Goal: Information Seeking & Learning: Check status

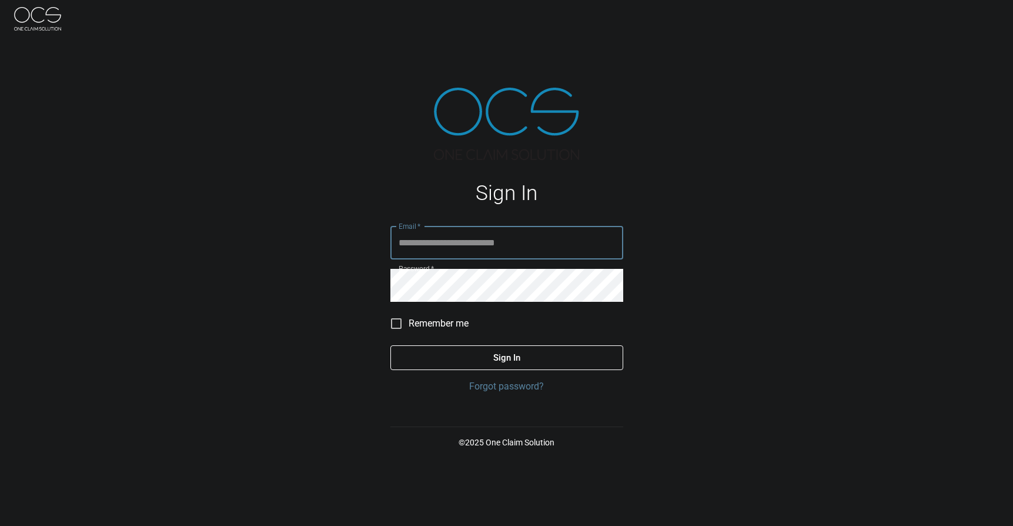
type input "**********"
click at [578, 359] on button "Sign In" at bounding box center [506, 357] width 233 height 25
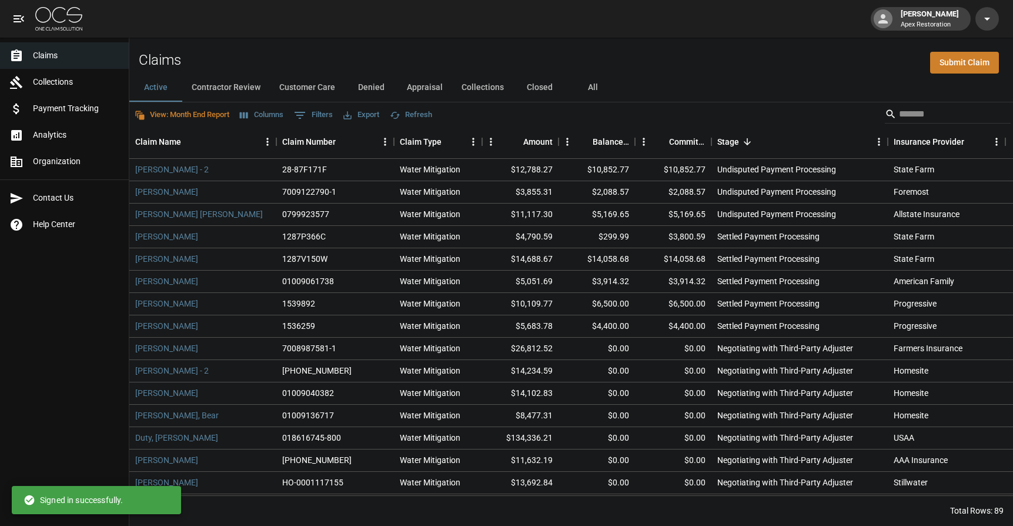
click at [602, 91] on button "All" at bounding box center [592, 88] width 53 height 28
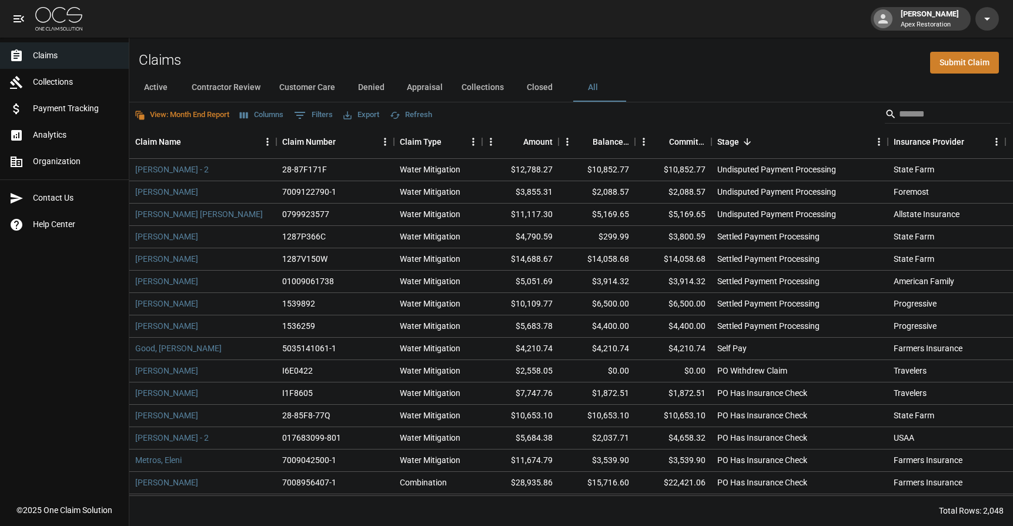
click at [938, 93] on div "Active Contractor Review Customer Care Denied Appraisal Collections Closed All" at bounding box center [571, 88] width 884 height 28
click at [934, 109] on input "Search" at bounding box center [946, 114] width 94 height 19
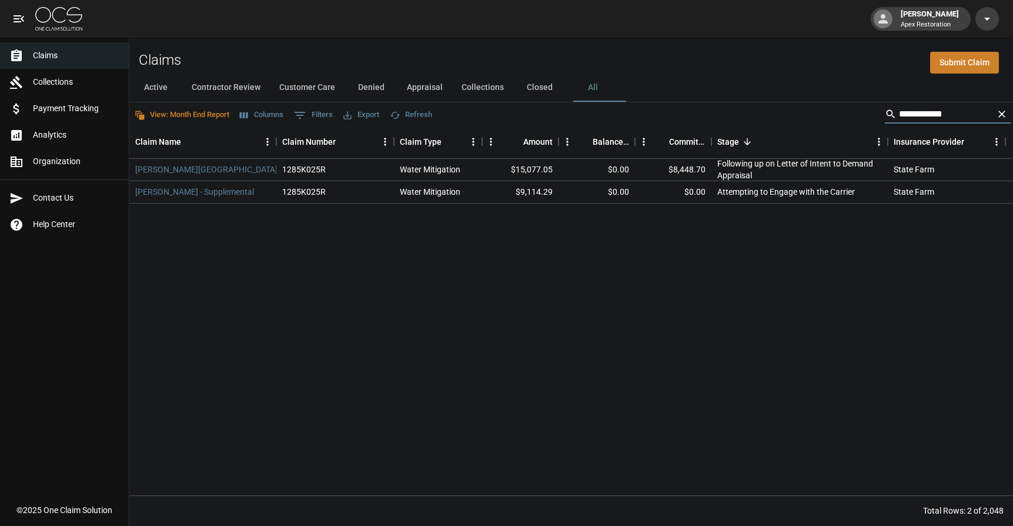
type input "**********"
drag, startPoint x: 711, startPoint y: 170, endPoint x: 661, endPoint y: 171, distance: 50.0
click at [661, 171] on div "Smith, Austin 1285K025R Water Mitigation $15,077.05 $0.00 $8,448.70 Following u…" at bounding box center [776, 170] width 1294 height 22
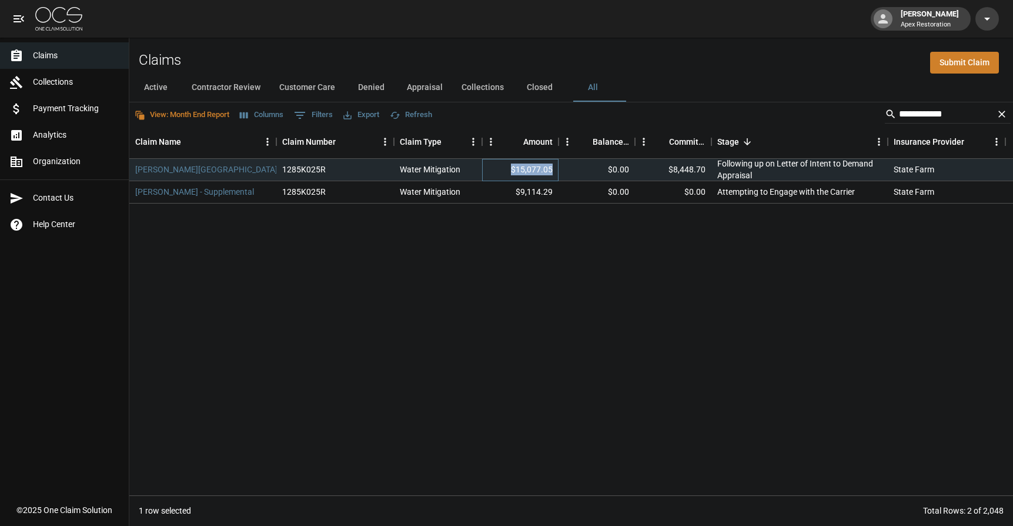
drag, startPoint x: 550, startPoint y: 170, endPoint x: 500, endPoint y: 166, distance: 50.7
click at [500, 166] on div "$15,077.05" at bounding box center [520, 170] width 76 height 22
click at [476, 322] on div "Smith, Austin 1285K025R Water Mitigation $15,077.05 $0.00 $8,448.70 Following u…" at bounding box center [776, 327] width 1294 height 336
click at [958, 109] on input "**********" at bounding box center [946, 114] width 94 height 19
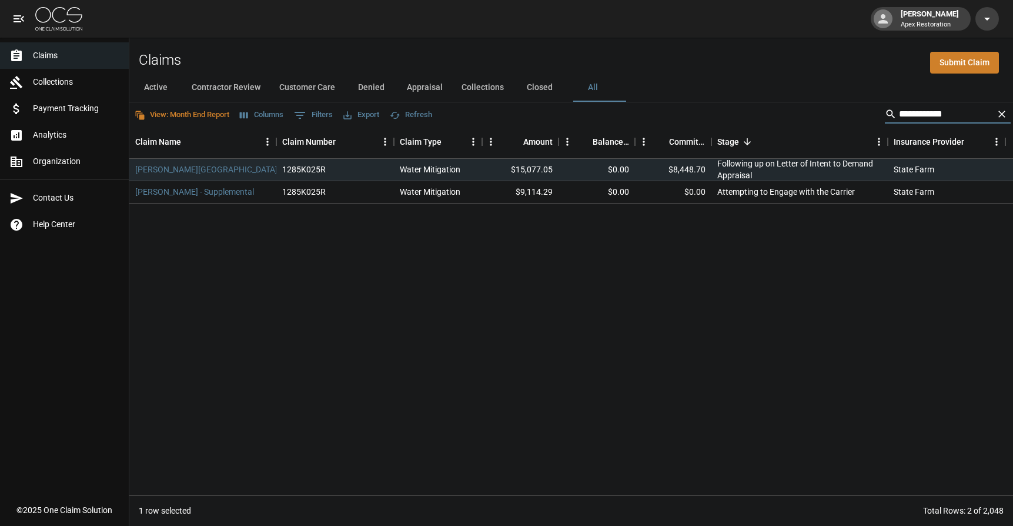
click at [958, 109] on input "**********" at bounding box center [946, 114] width 94 height 19
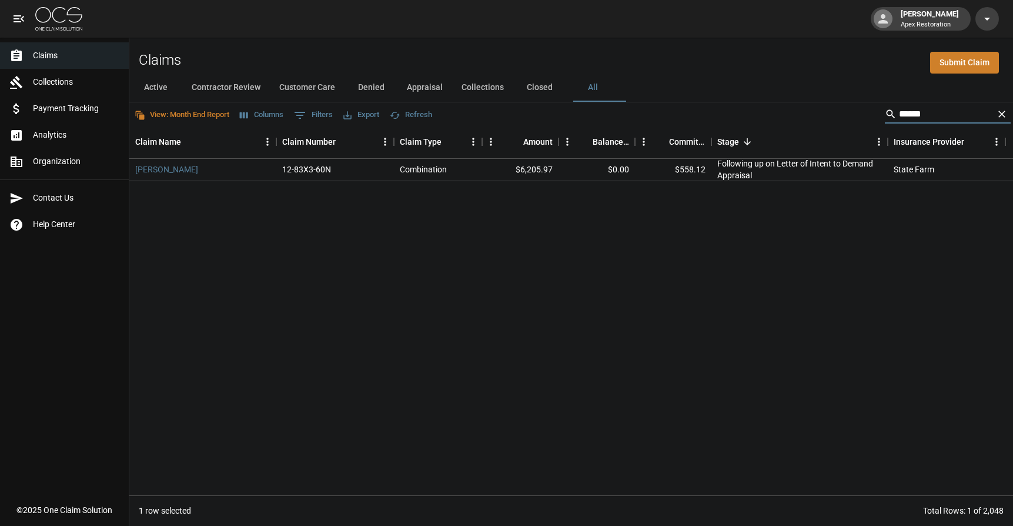
type input "******"
drag, startPoint x: 663, startPoint y: 235, endPoint x: 660, endPoint y: 213, distance: 22.5
click at [663, 235] on div "Demble, Garima 12-83X3-60N Combination $6,205.97 $0.00 $558.12 Following up on …" at bounding box center [776, 327] width 1294 height 336
drag, startPoint x: 707, startPoint y: 168, endPoint x: 635, endPoint y: 166, distance: 72.4
click at [635, 167] on div "$558.12" at bounding box center [673, 170] width 76 height 22
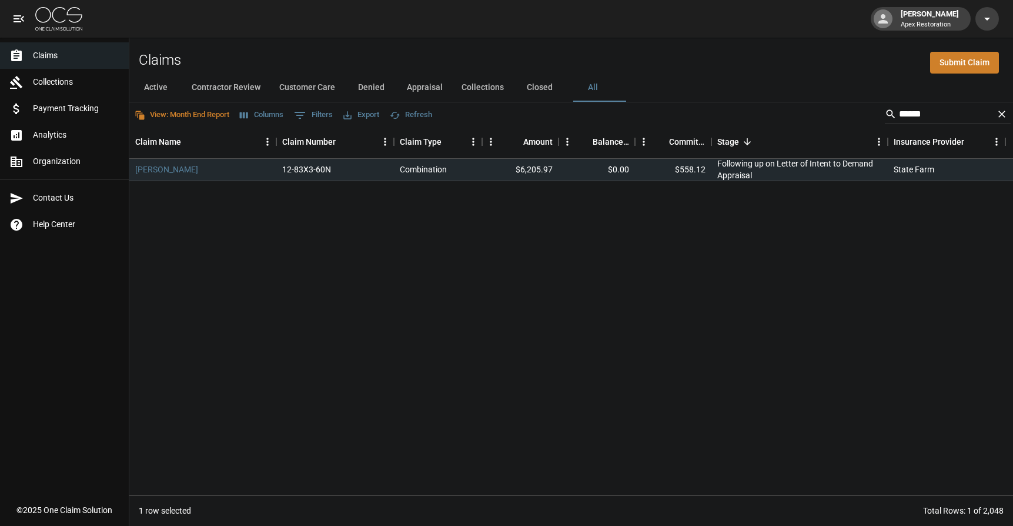
click at [602, 196] on div "Demble, Garima 12-83X3-60N Combination $6,205.97 $0.00 $558.12 Following up on …" at bounding box center [776, 327] width 1294 height 336
drag, startPoint x: 726, startPoint y: 165, endPoint x: 587, endPoint y: 276, distance: 178.3
click at [842, 208] on div "Demble, Garima 12-83X3-60N Combination $6,205.97 $0.00 $558.12 Following up on …" at bounding box center [776, 327] width 1294 height 336
drag, startPoint x: 449, startPoint y: 292, endPoint x: 143, endPoint y: 246, distance: 308.5
click at [439, 290] on div "Demble, Garima 12-83X3-60N Combination $6,205.97 $0.00 $558.12 Following up on …" at bounding box center [776, 327] width 1294 height 336
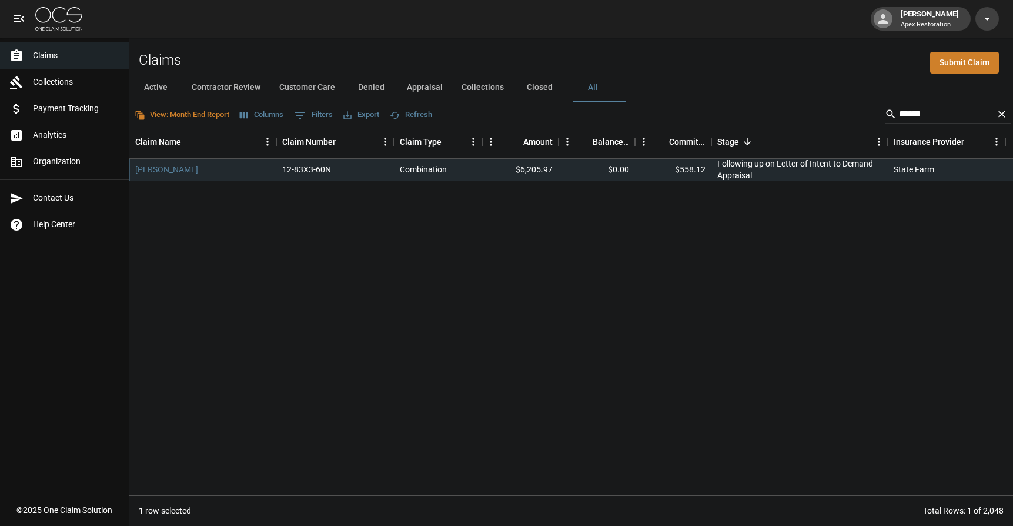
drag, startPoint x: 173, startPoint y: 166, endPoint x: 215, endPoint y: 172, distance: 41.5
click at [173, 166] on link "[PERSON_NAME]" at bounding box center [166, 169] width 63 height 12
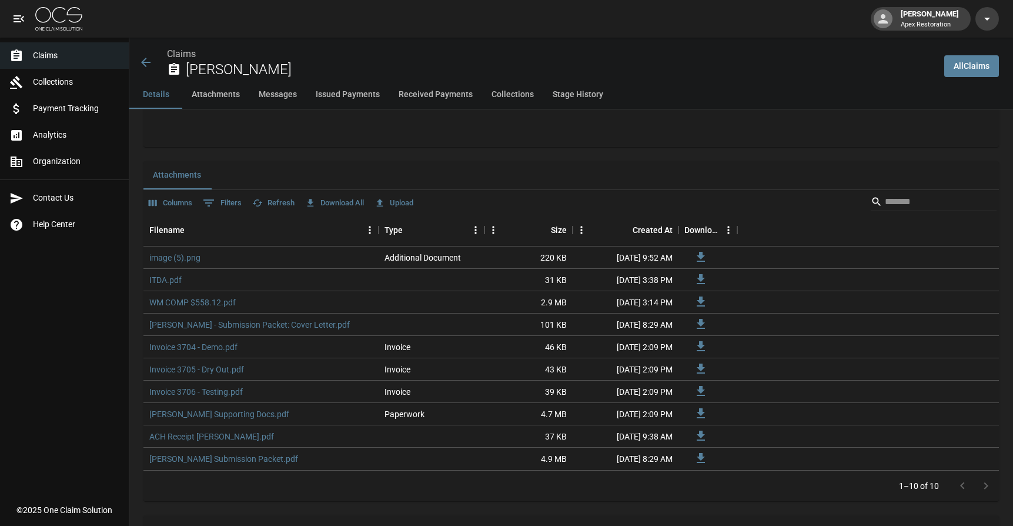
scroll to position [656, 0]
click at [196, 302] on link "WM COMP $558.12.pdf" at bounding box center [192, 300] width 86 height 12
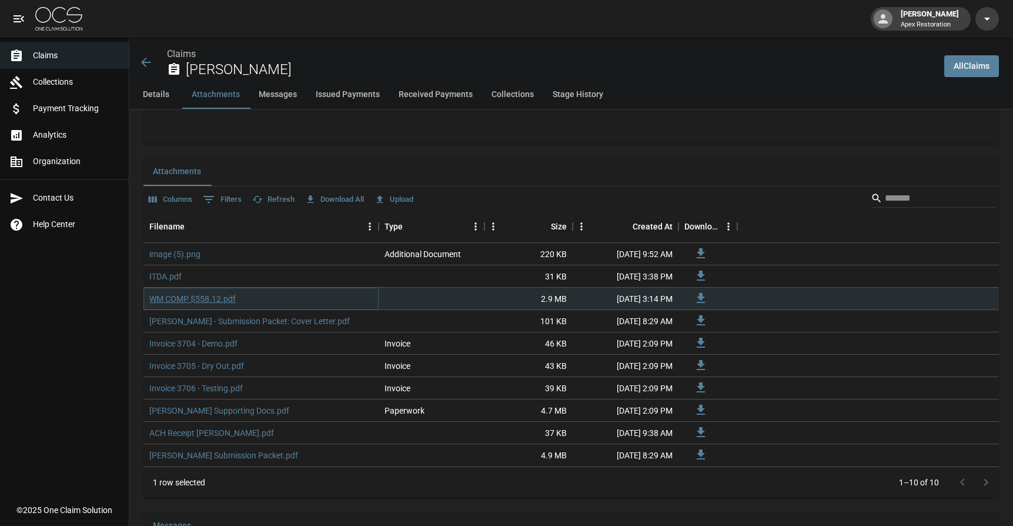
scroll to position [659, 0]
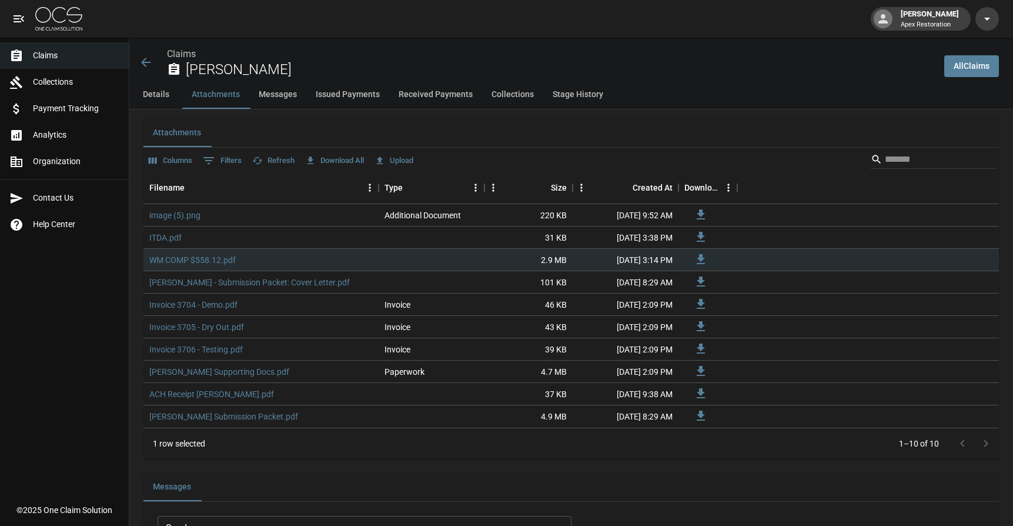
scroll to position [693, 0]
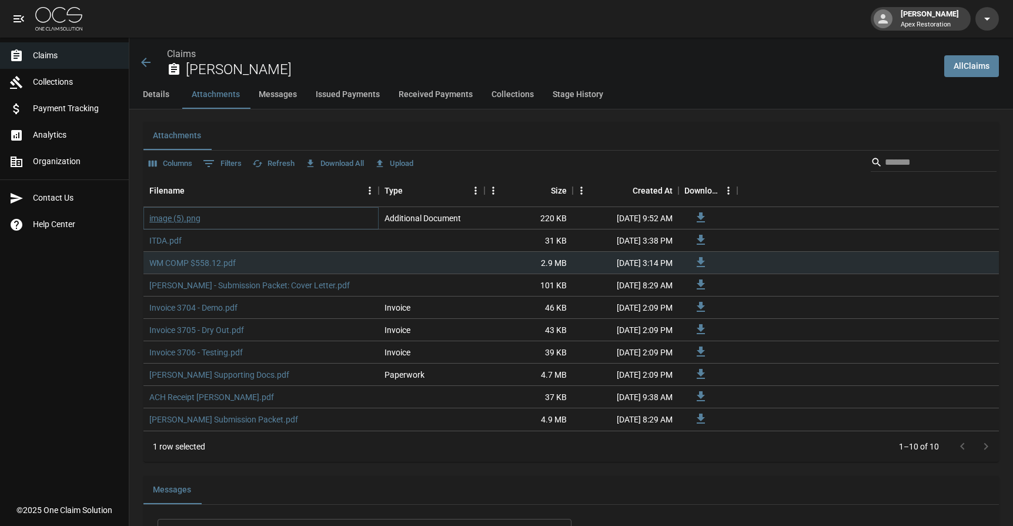
click at [171, 219] on link "image (5).png" at bounding box center [174, 218] width 51 height 12
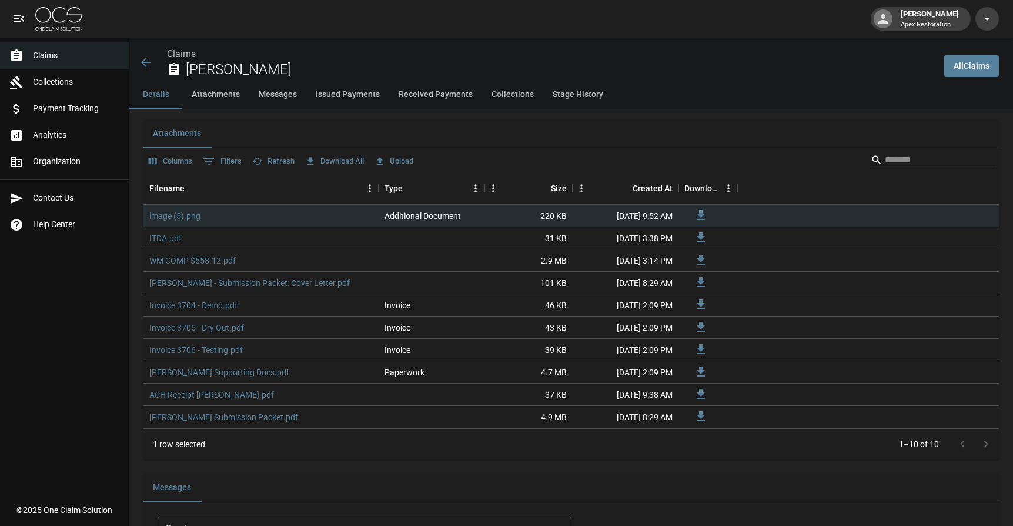
scroll to position [840, 0]
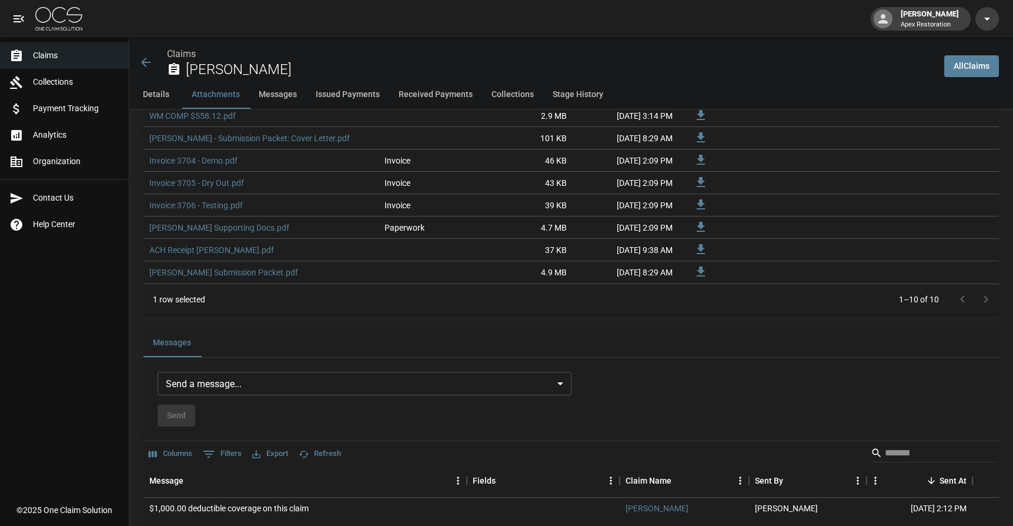
click at [353, 382] on body "Connor Levi Apex Restoration Claims Collections Payment Tracking Analytics Orga…" at bounding box center [506, 510] width 1013 height 2700
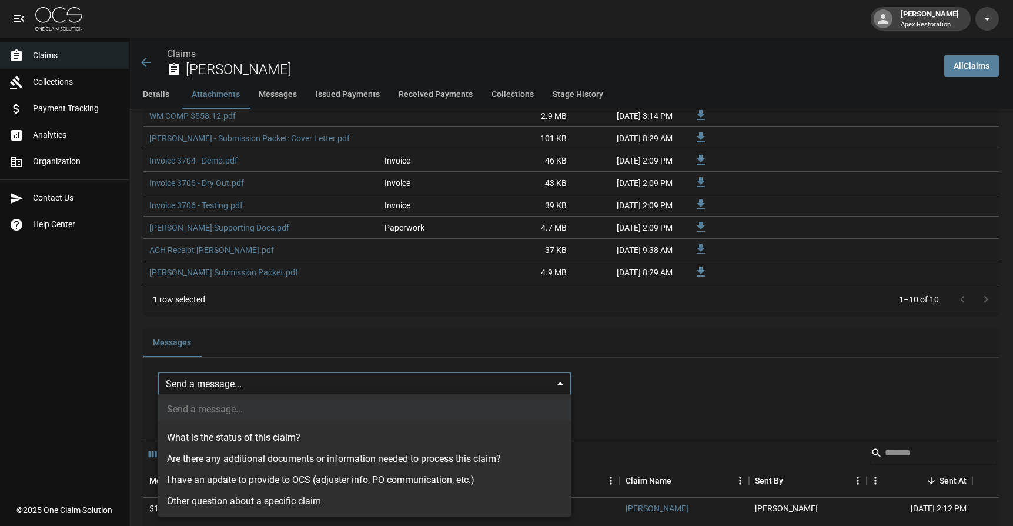
drag, startPoint x: 316, startPoint y: 507, endPoint x: 319, endPoint y: 452, distance: 55.4
click at [316, 507] on li "Other question about a specific claim" at bounding box center [365, 500] width 414 height 21
type input "**********"
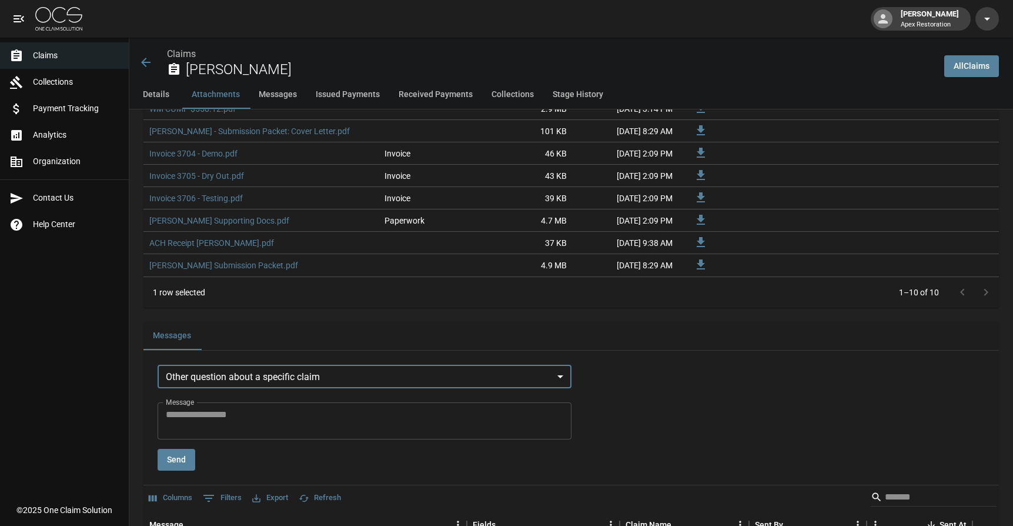
click at [283, 420] on textarea "Message" at bounding box center [365, 421] width 398 height 27
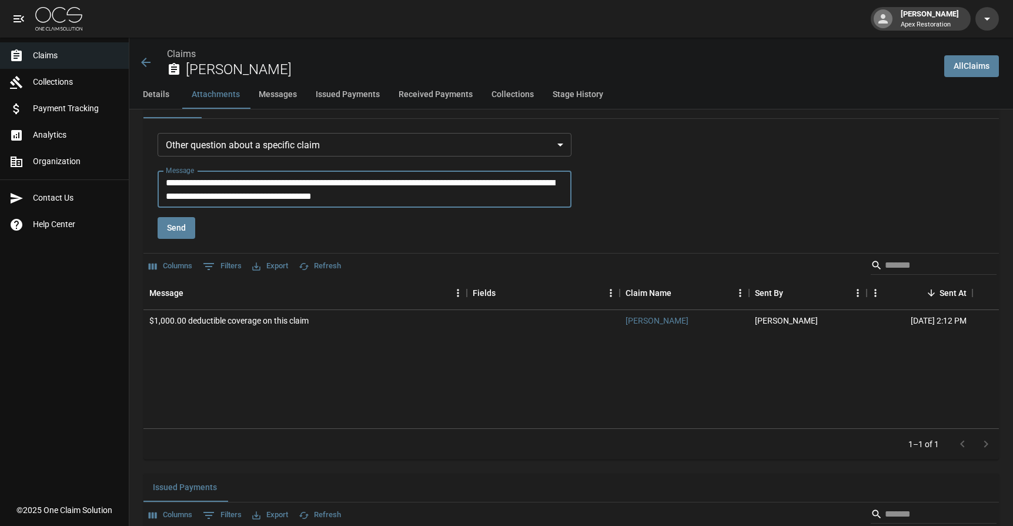
scroll to position [1107, 0]
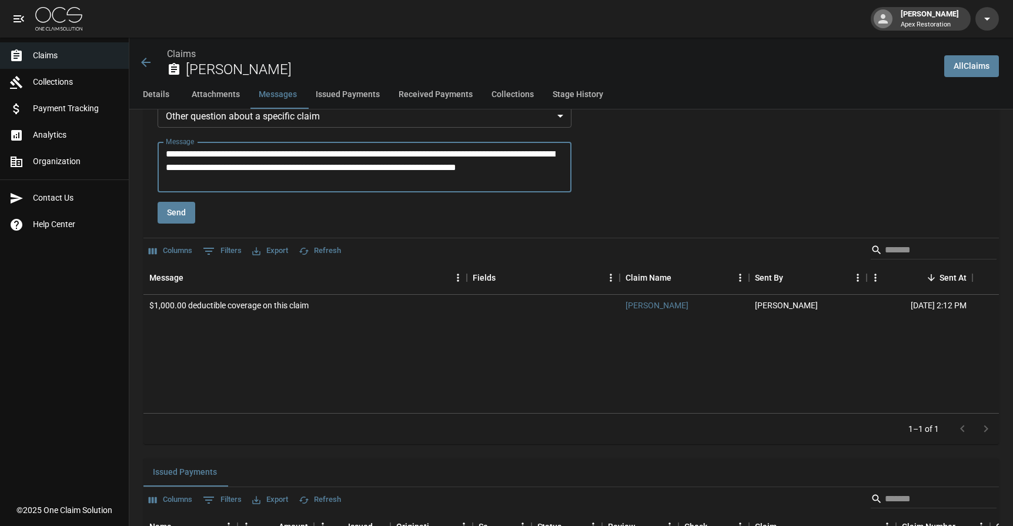
click at [289, 186] on textarea "**********" at bounding box center [365, 167] width 398 height 41
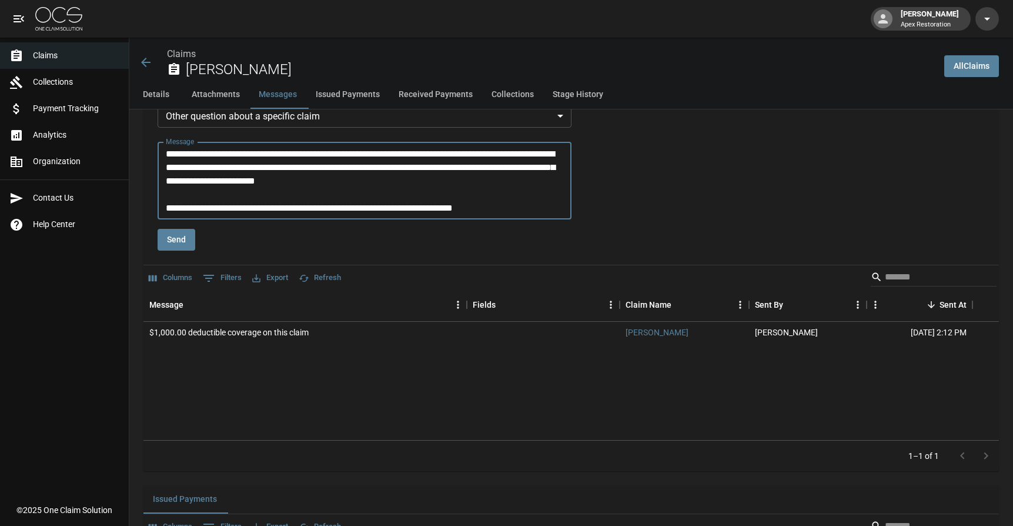
type textarea "**********"
click at [188, 235] on button "Send" at bounding box center [177, 240] width 38 height 22
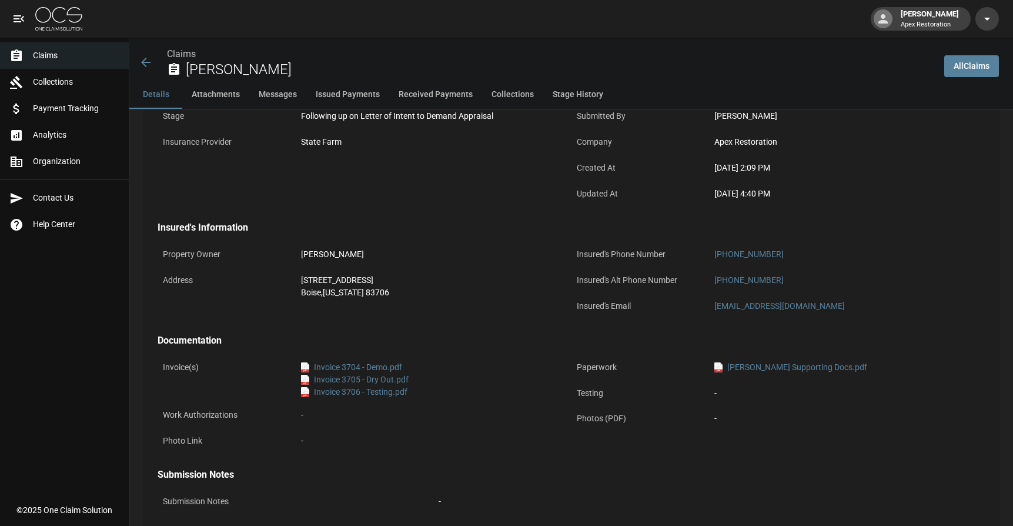
scroll to position [0, 0]
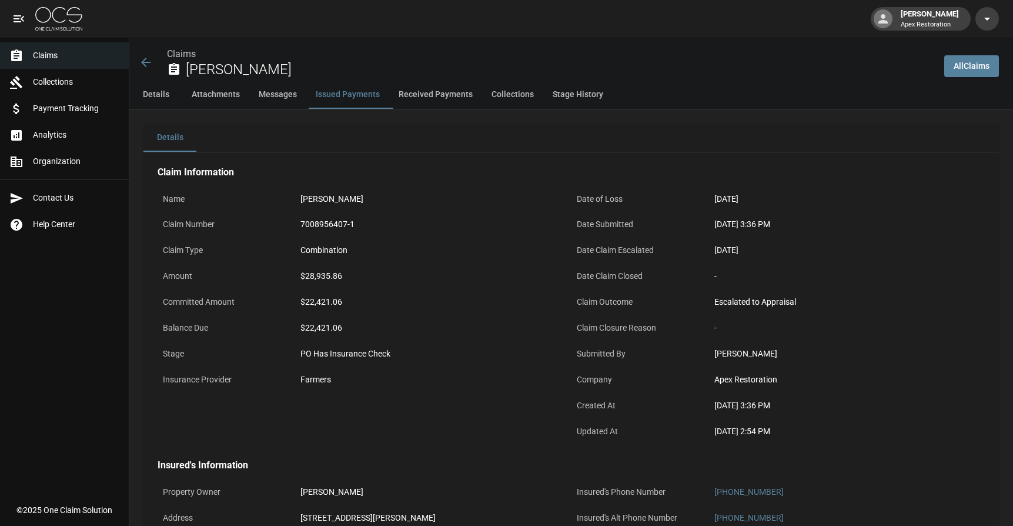
scroll to position [1331, 0]
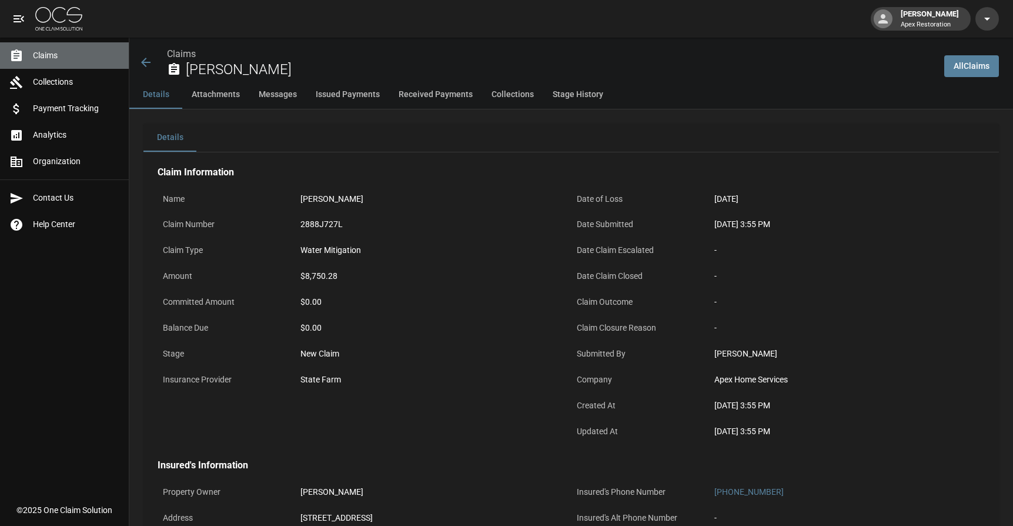
click at [45, 58] on span "Claims" at bounding box center [76, 55] width 86 height 12
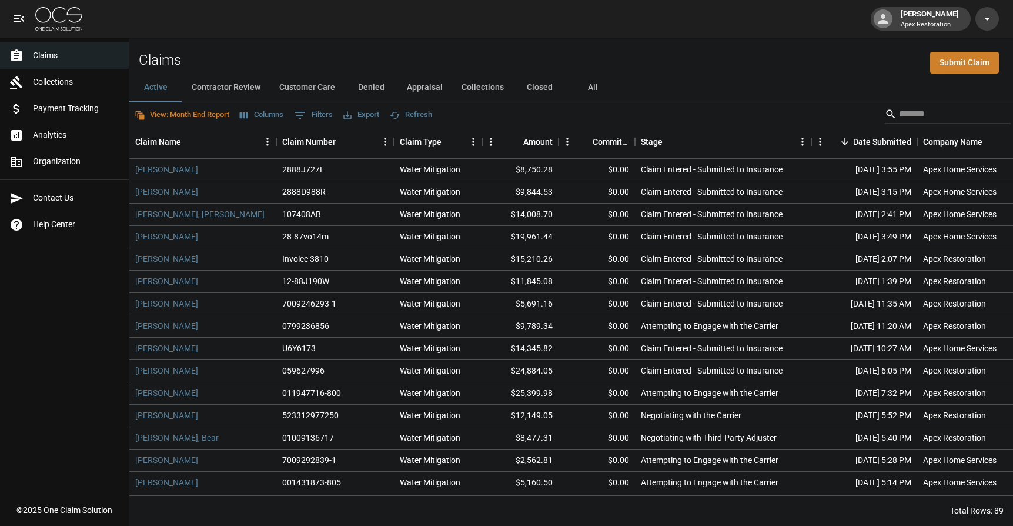
click at [602, 90] on button "All" at bounding box center [592, 88] width 53 height 28
click at [946, 113] on input "Search" at bounding box center [946, 114] width 94 height 19
type input "*******"
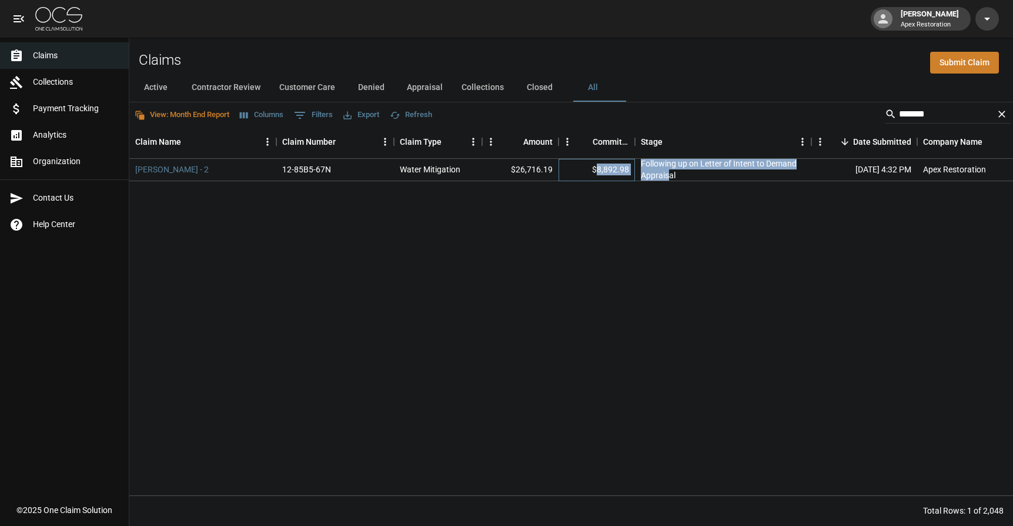
drag, startPoint x: 593, startPoint y: 171, endPoint x: 669, endPoint y: 176, distance: 76.0
click at [669, 176] on div "Lenigan, Terry - 2 12-85B5-67N Water Mitigation $26,716.19 $8,892.98 Following …" at bounding box center [679, 170] width 1100 height 22
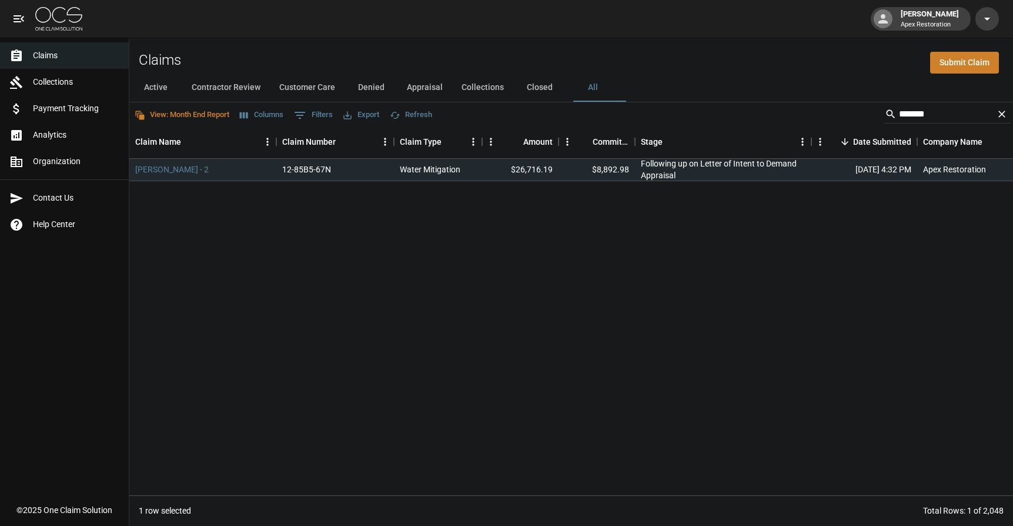
drag, startPoint x: 605, startPoint y: 233, endPoint x: 585, endPoint y: 236, distance: 20.2
click at [605, 233] on div "Lenigan, Terry - 2 12-85B5-67N Water Mitigation $26,716.19 $8,892.98 Following …" at bounding box center [679, 327] width 1100 height 336
click at [163, 159] on div "[PERSON_NAME] - 2" at bounding box center [202, 170] width 147 height 22
click at [160, 173] on link "[PERSON_NAME] - 2" at bounding box center [172, 169] width 74 height 12
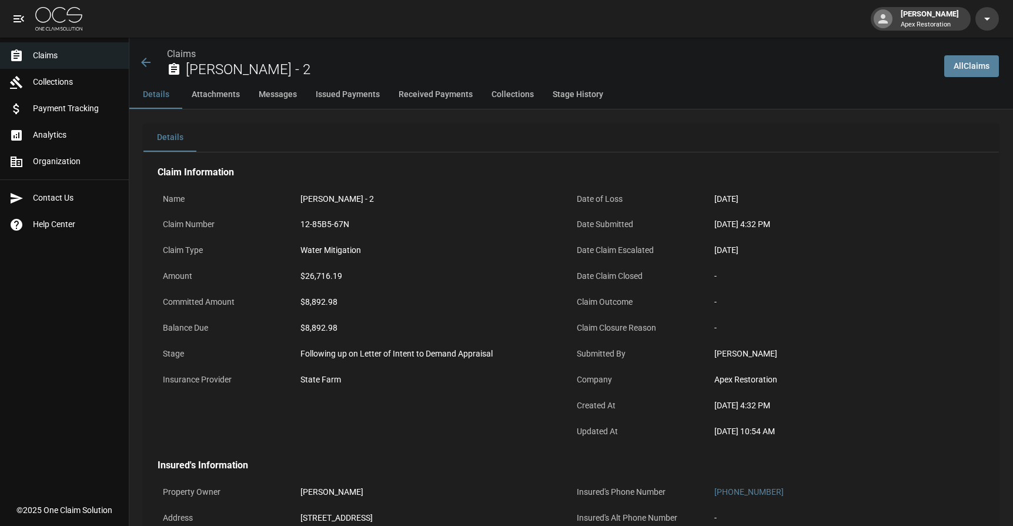
click at [346, 99] on button "Issued Payments" at bounding box center [347, 95] width 83 height 28
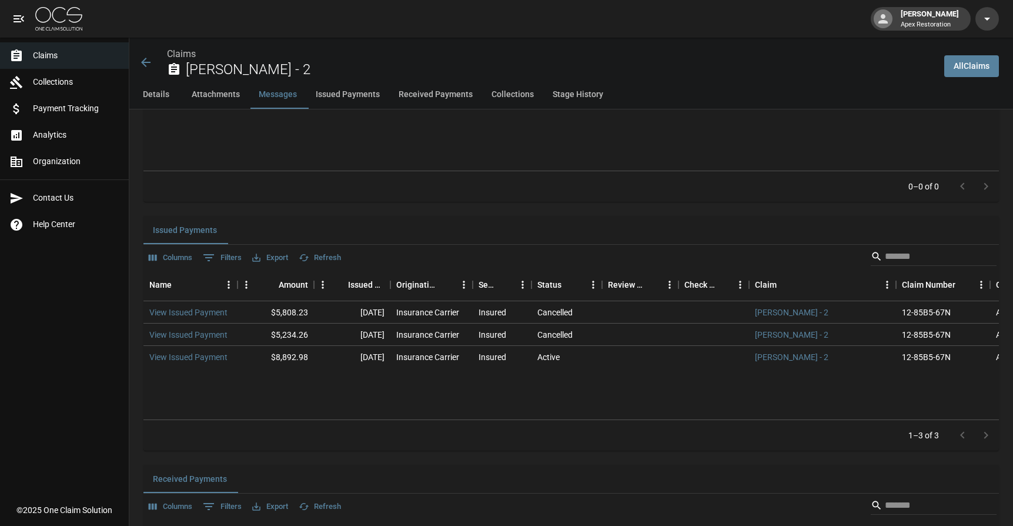
scroll to position [1243, 0]
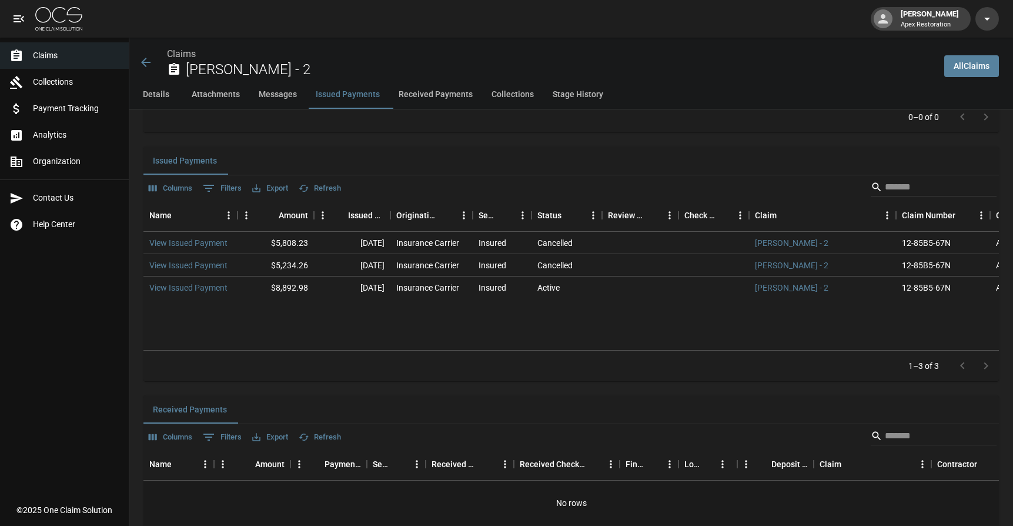
click at [148, 62] on icon at bounding box center [146, 62] width 14 height 14
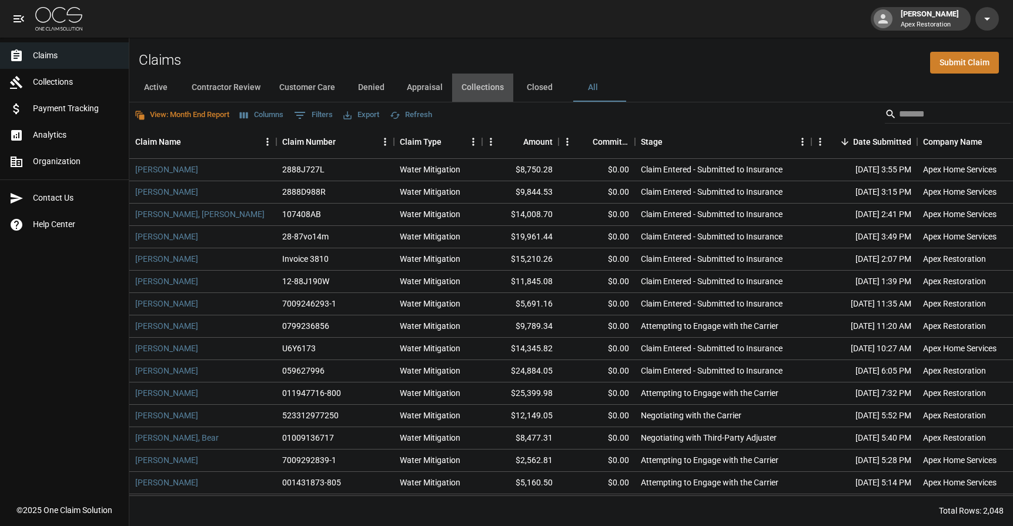
click at [499, 81] on button "Collections" at bounding box center [482, 88] width 61 height 28
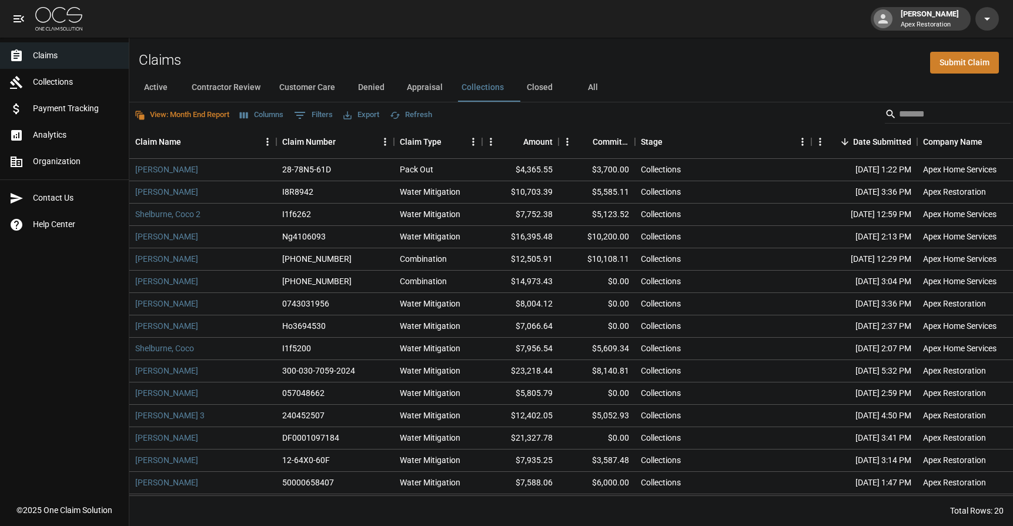
click at [291, 85] on button "Customer Care" at bounding box center [307, 88] width 75 height 28
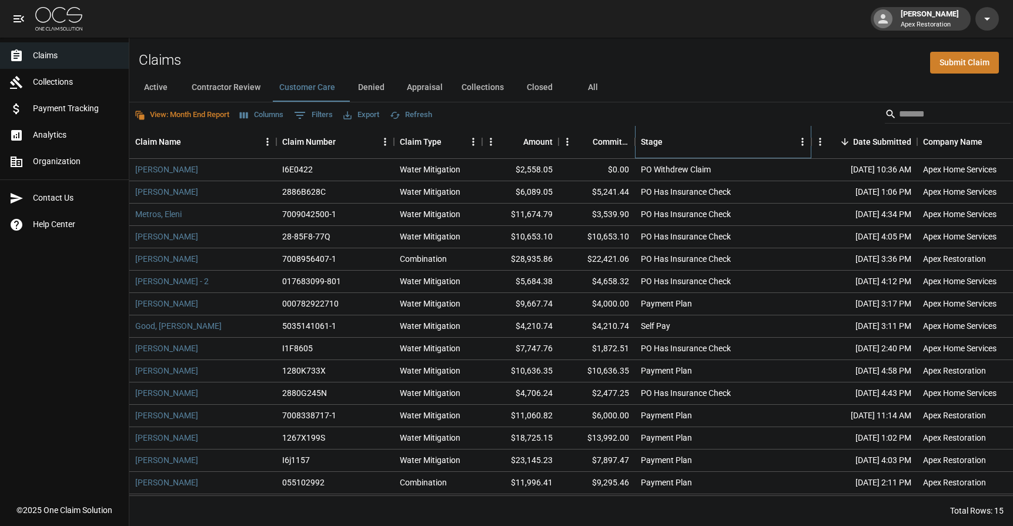
click at [661, 141] on div "Stage" at bounding box center [652, 141] width 22 height 33
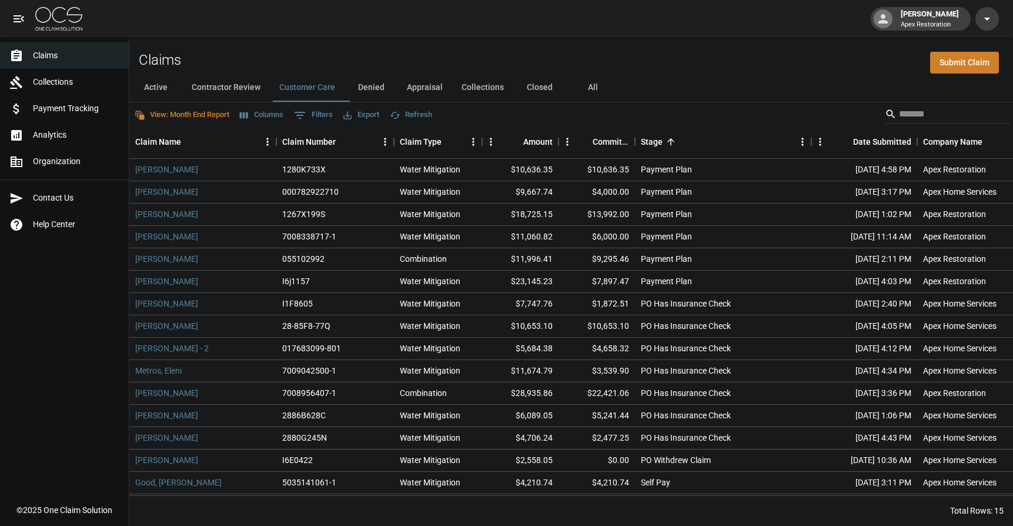
click at [375, 82] on button "Denied" at bounding box center [371, 88] width 53 height 28
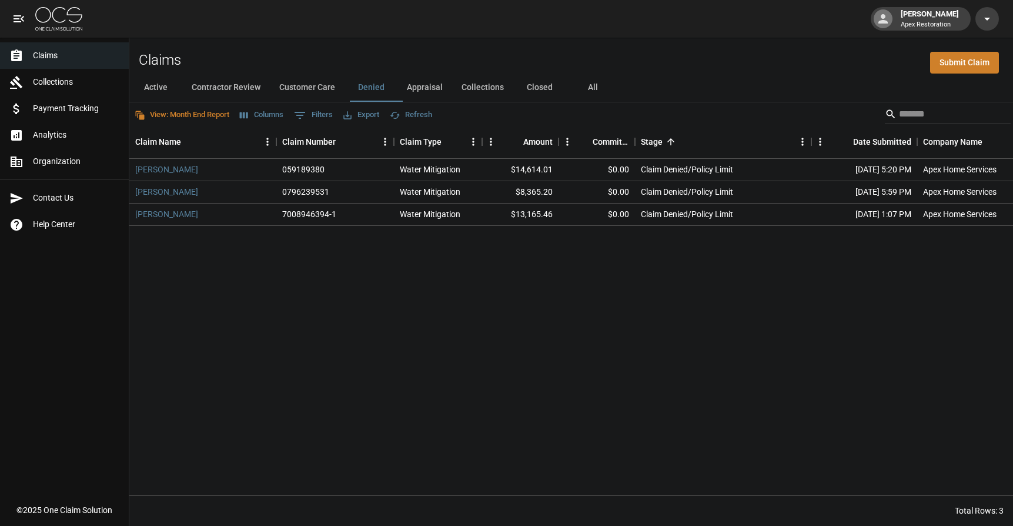
click at [294, 91] on button "Customer Care" at bounding box center [307, 88] width 75 height 28
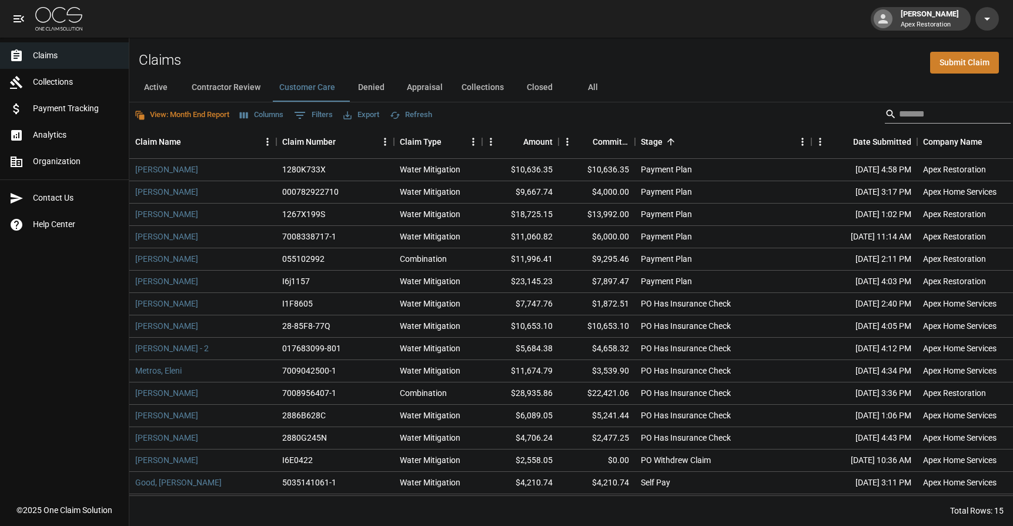
click at [944, 115] on input "Search" at bounding box center [946, 114] width 94 height 19
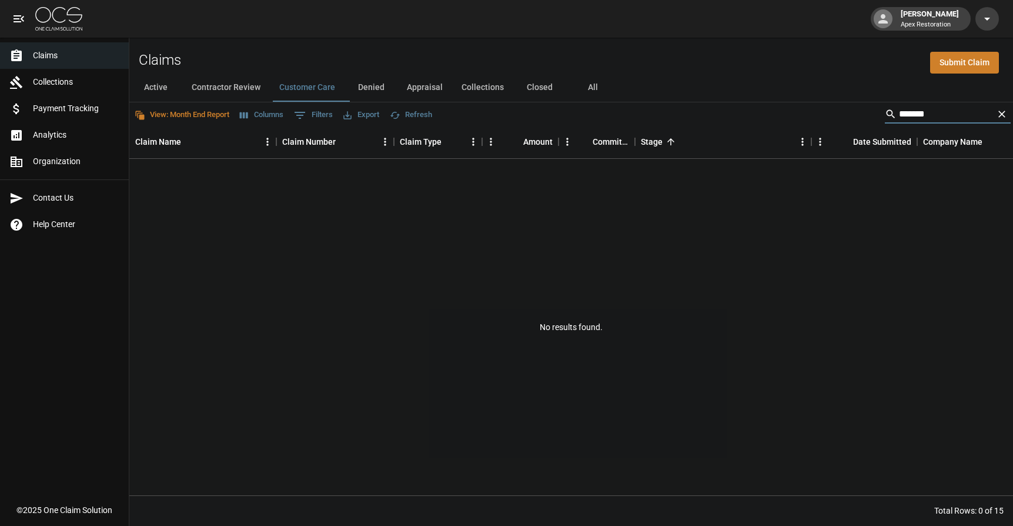
type input "*******"
click at [607, 86] on button "All" at bounding box center [592, 88] width 53 height 28
click at [944, 123] on input "*******" at bounding box center [946, 114] width 94 height 19
click at [899, 114] on input "*******" at bounding box center [946, 114] width 94 height 19
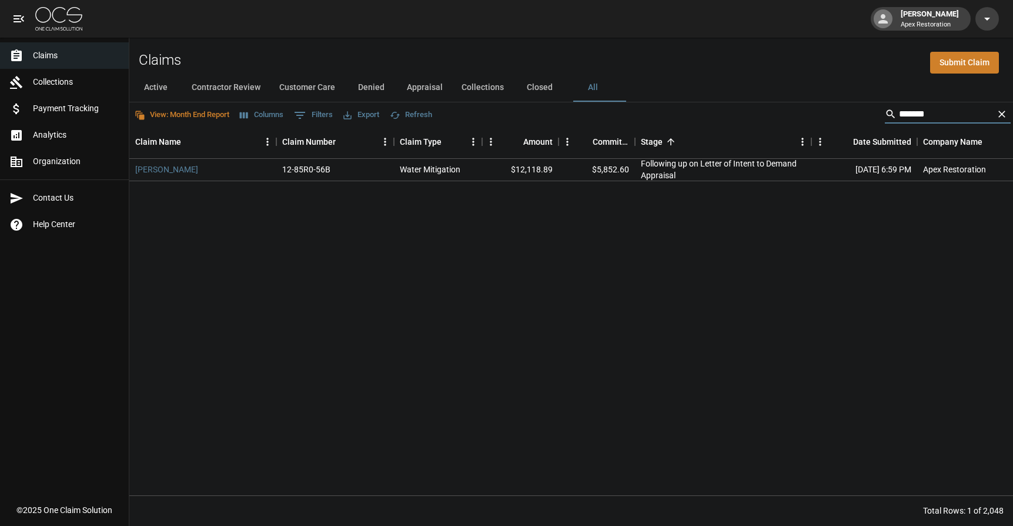
type input "*******"
click at [165, 169] on link "[PERSON_NAME]" at bounding box center [166, 169] width 63 height 12
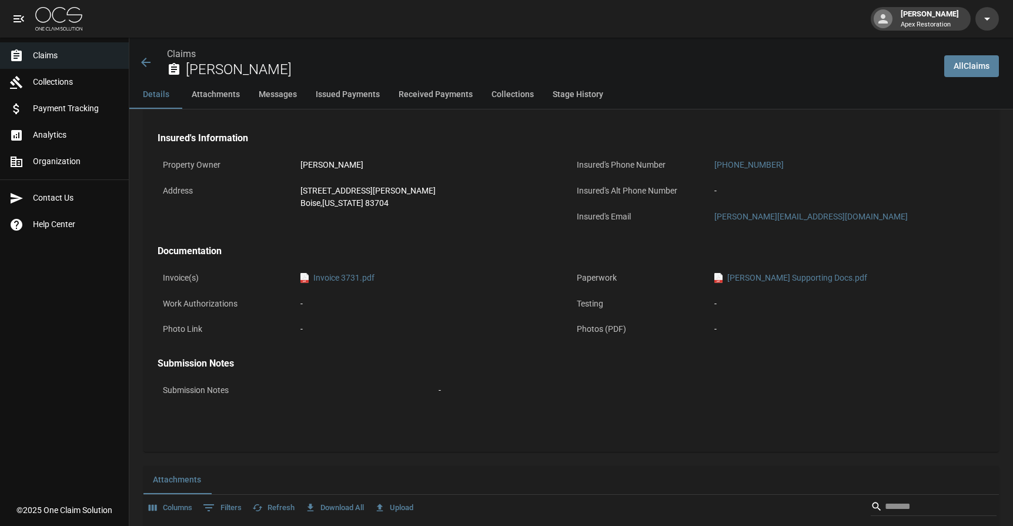
scroll to position [378, 0]
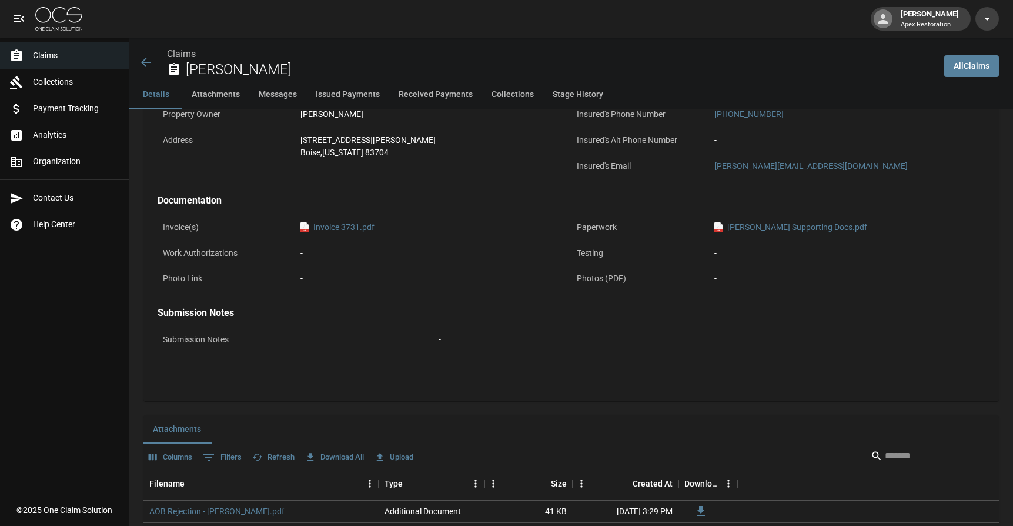
click at [346, 98] on button "Issued Payments" at bounding box center [347, 95] width 83 height 28
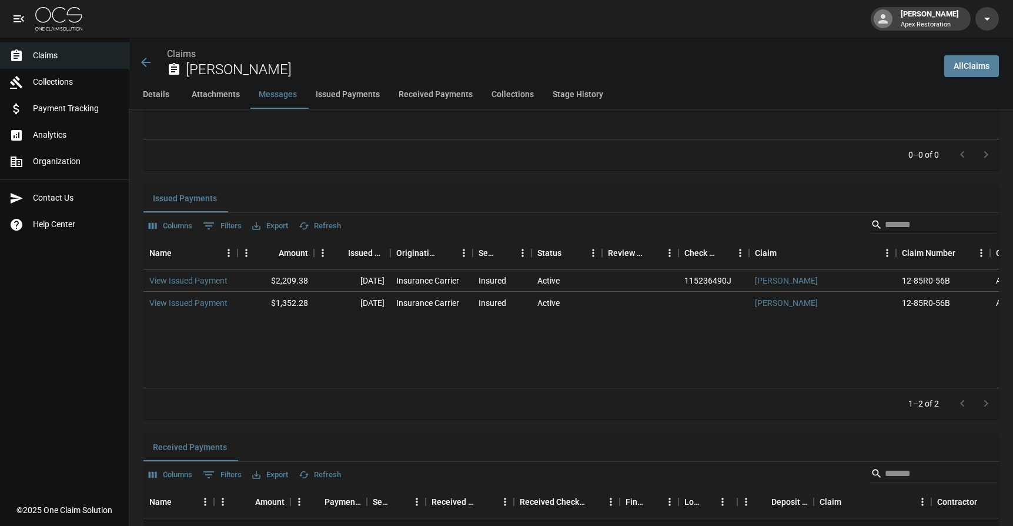
scroll to position [1273, 0]
click at [283, 95] on button "Messages" at bounding box center [277, 95] width 57 height 28
click at [341, 97] on button "Issued Payments" at bounding box center [347, 95] width 83 height 28
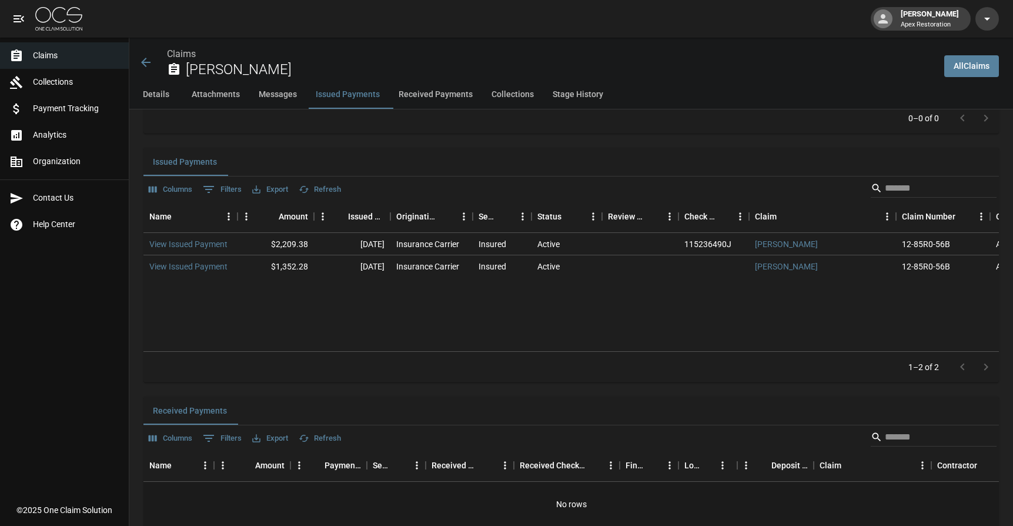
scroll to position [1310, 0]
click at [148, 61] on icon at bounding box center [146, 62] width 14 height 14
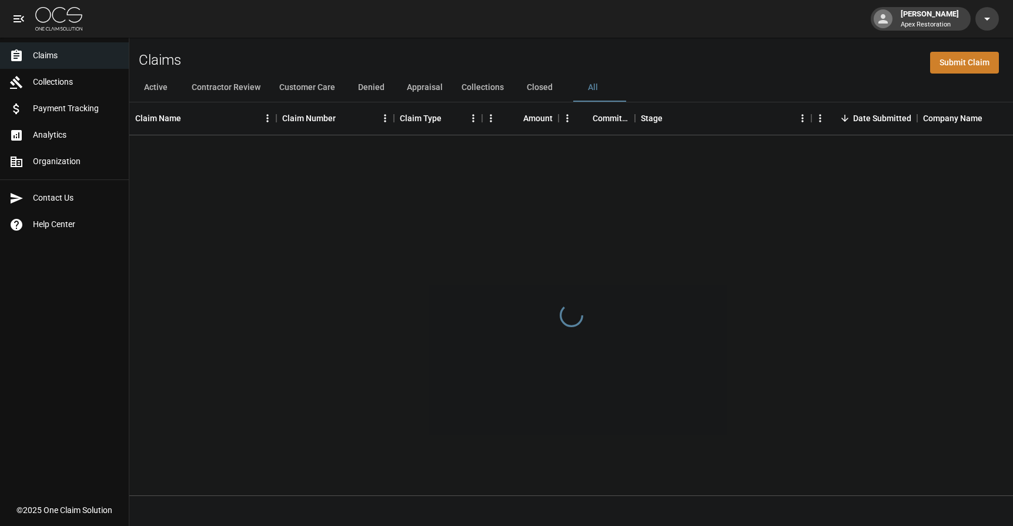
click at [322, 89] on button "Customer Care" at bounding box center [307, 88] width 75 height 28
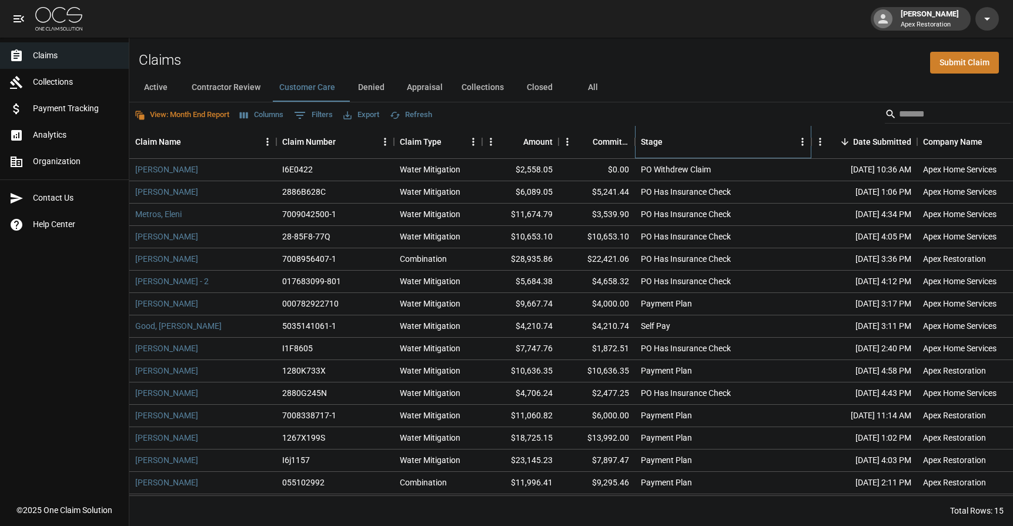
click at [656, 140] on div "Stage" at bounding box center [652, 141] width 22 height 33
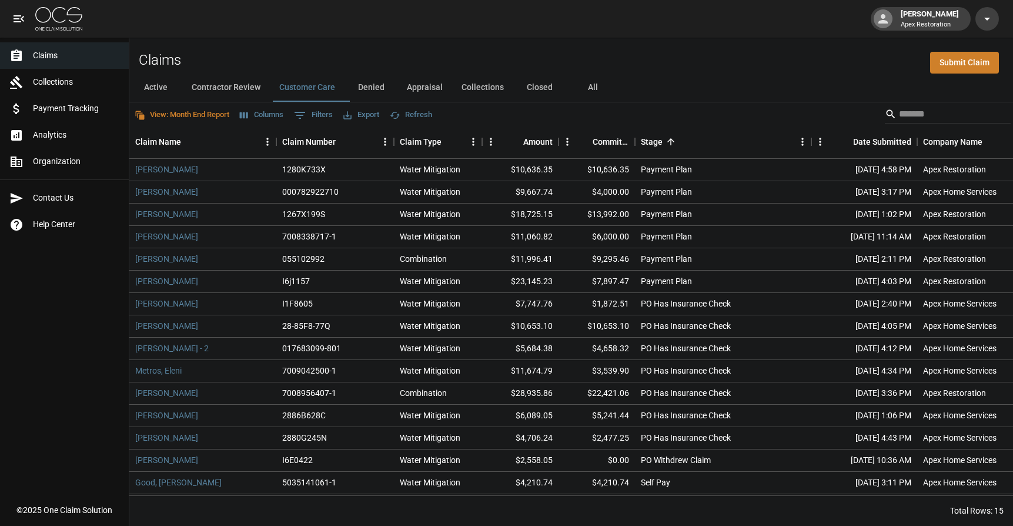
click at [235, 94] on button "Contractor Review" at bounding box center [226, 88] width 88 height 28
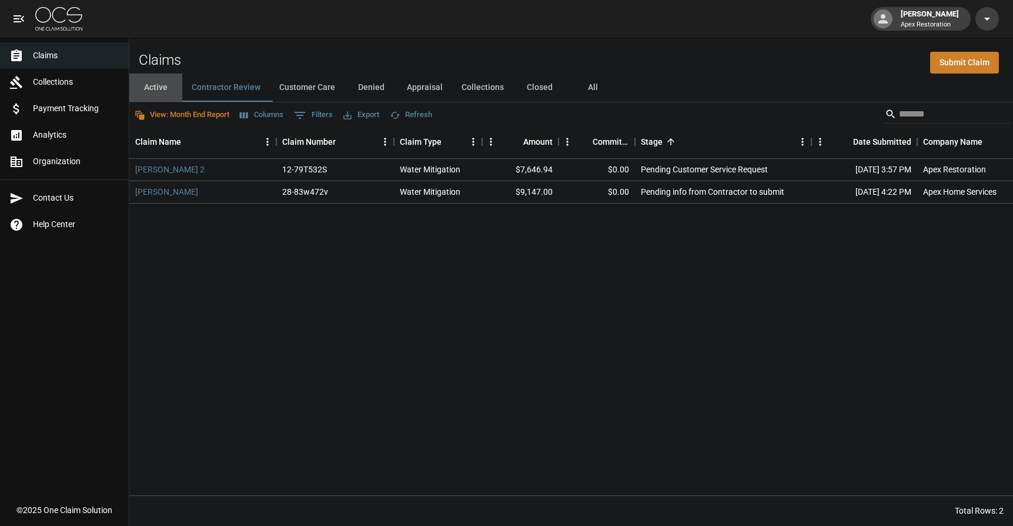
drag, startPoint x: 154, startPoint y: 96, endPoint x: 295, endPoint y: 129, distance: 144.8
click at [154, 96] on button "Active" at bounding box center [155, 88] width 53 height 28
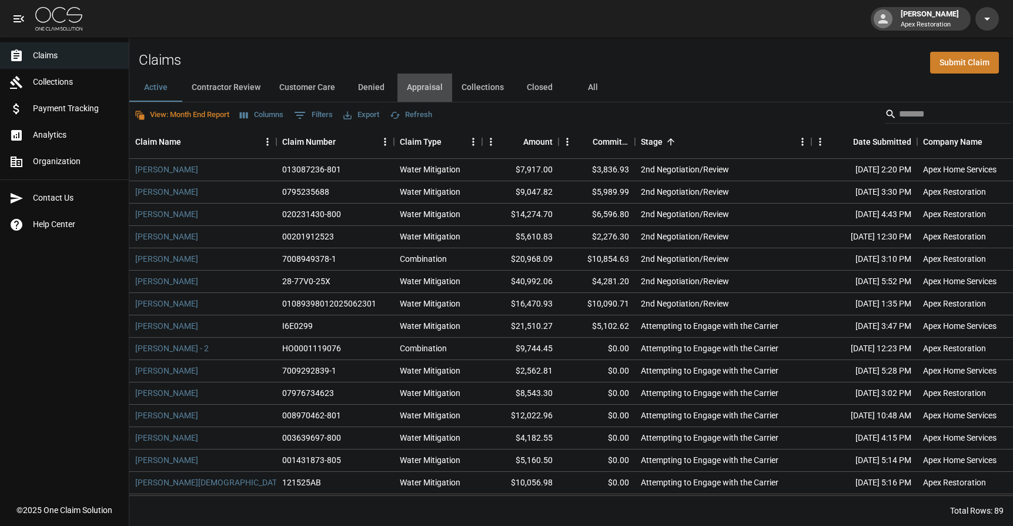
click at [433, 89] on button "Appraisal" at bounding box center [425, 88] width 55 height 28
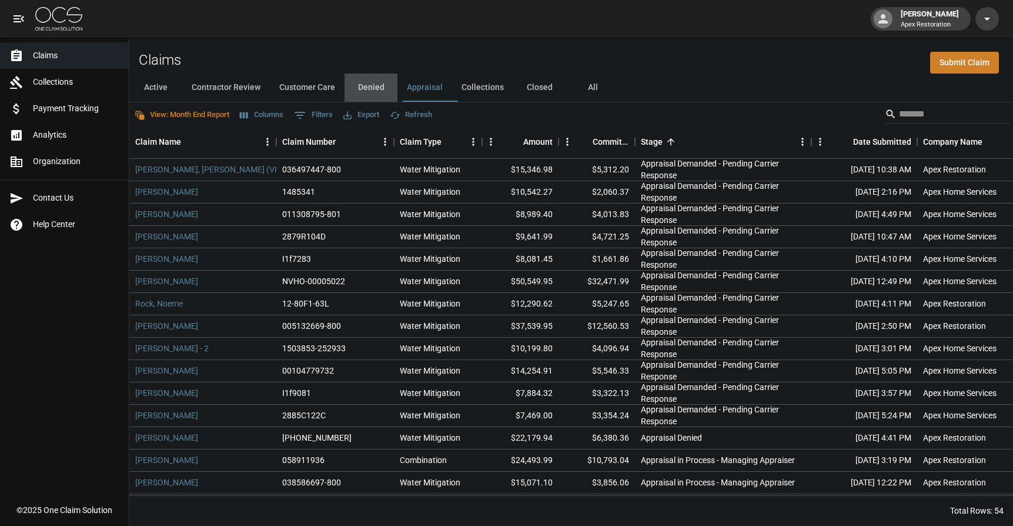
drag, startPoint x: 375, startPoint y: 85, endPoint x: 420, endPoint y: 119, distance: 56.7
click at [375, 85] on button "Denied" at bounding box center [371, 88] width 53 height 28
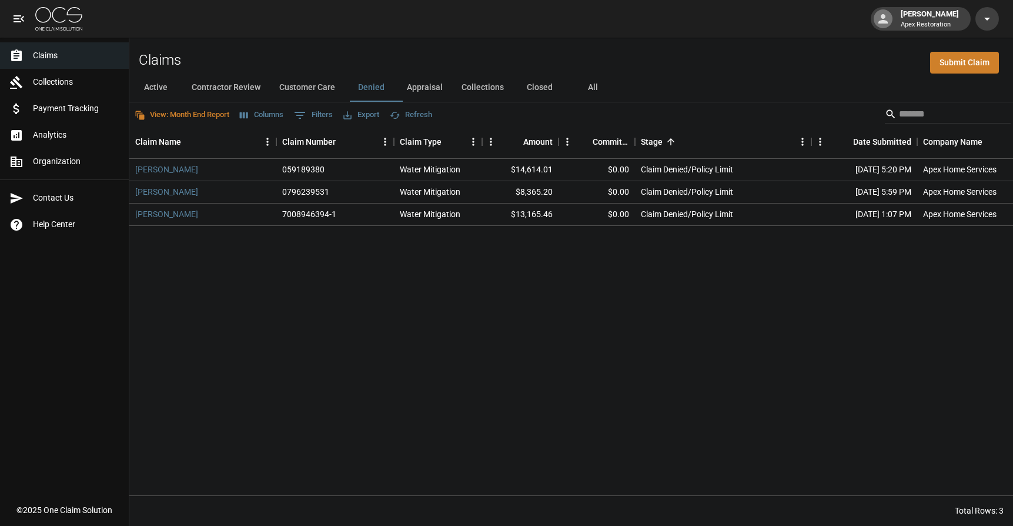
click at [494, 83] on button "Collections" at bounding box center [482, 88] width 61 height 28
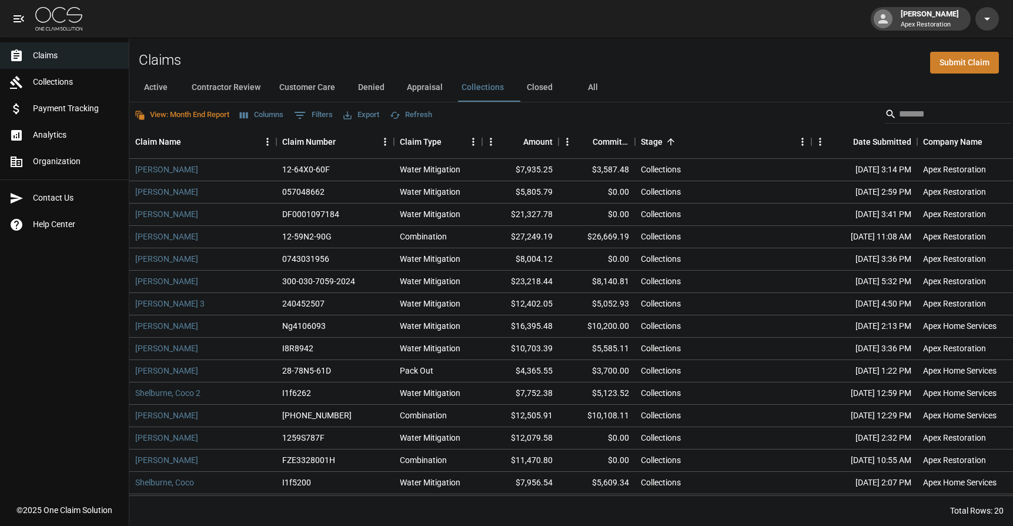
drag, startPoint x: 543, startPoint y: 89, endPoint x: 543, endPoint y: 111, distance: 22.3
click at [543, 89] on button "Closed" at bounding box center [539, 88] width 53 height 28
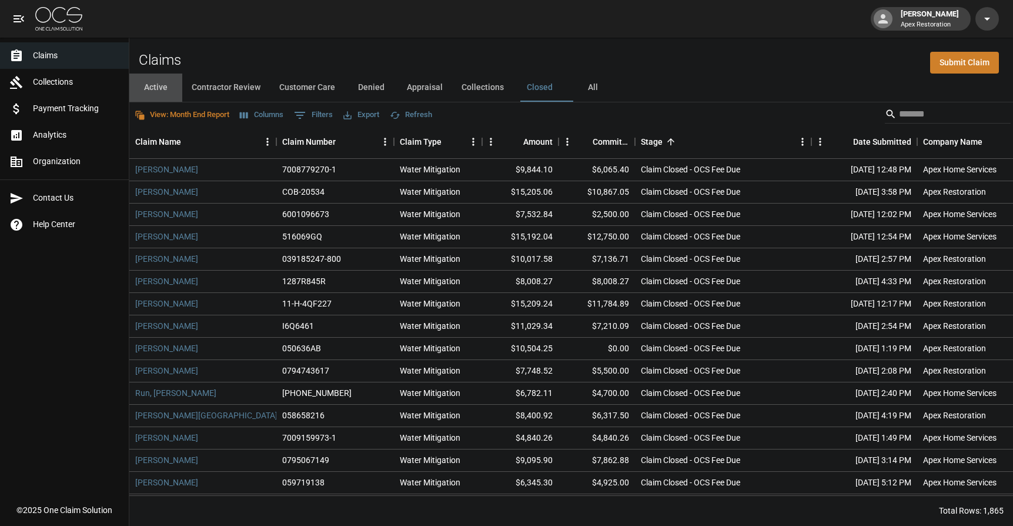
click at [147, 84] on button "Active" at bounding box center [155, 88] width 53 height 28
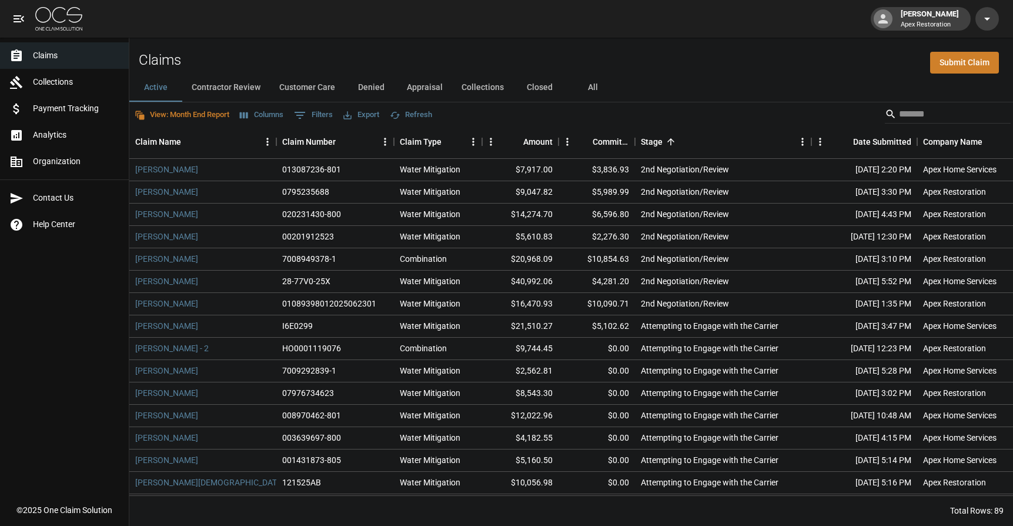
click at [259, 112] on button "Columns" at bounding box center [261, 115] width 49 height 18
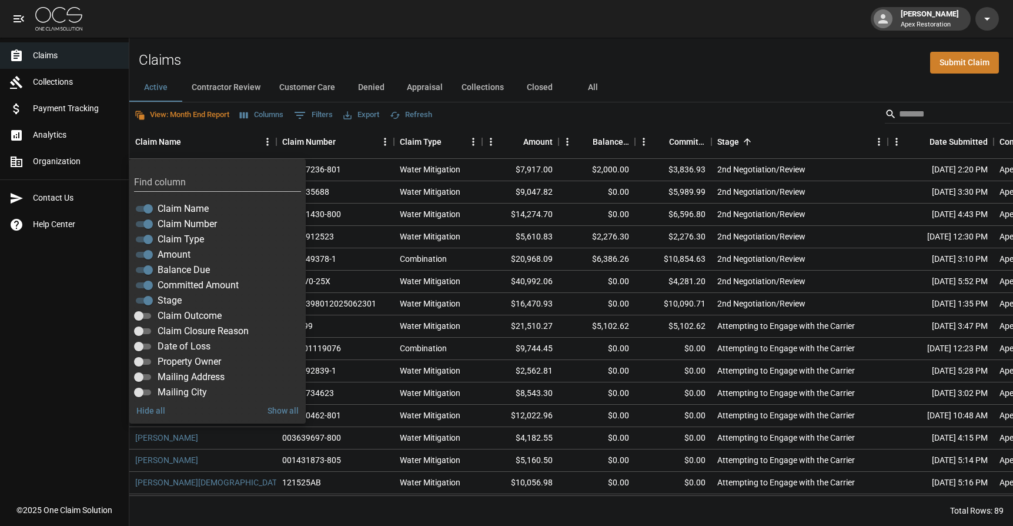
click at [729, 64] on div "Claims Submit Claim" at bounding box center [571, 56] width 884 height 36
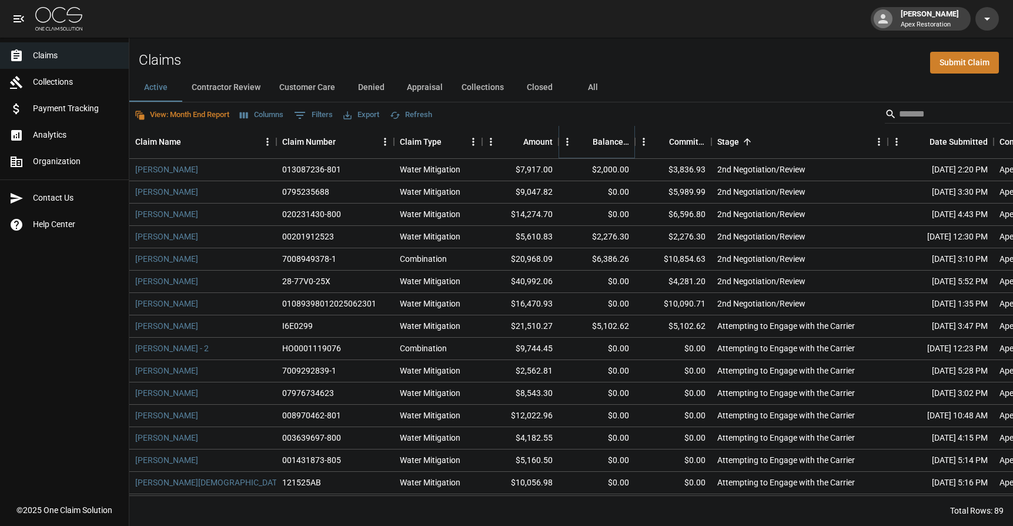
click at [585, 139] on icon "Sort" at bounding box center [584, 141] width 7 height 7
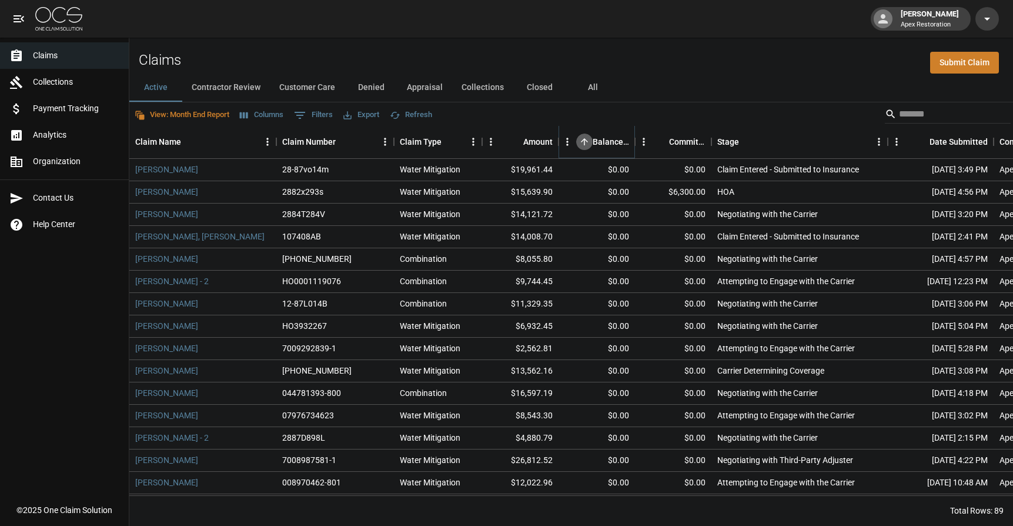
click at [585, 139] on icon "Sort" at bounding box center [584, 141] width 7 height 7
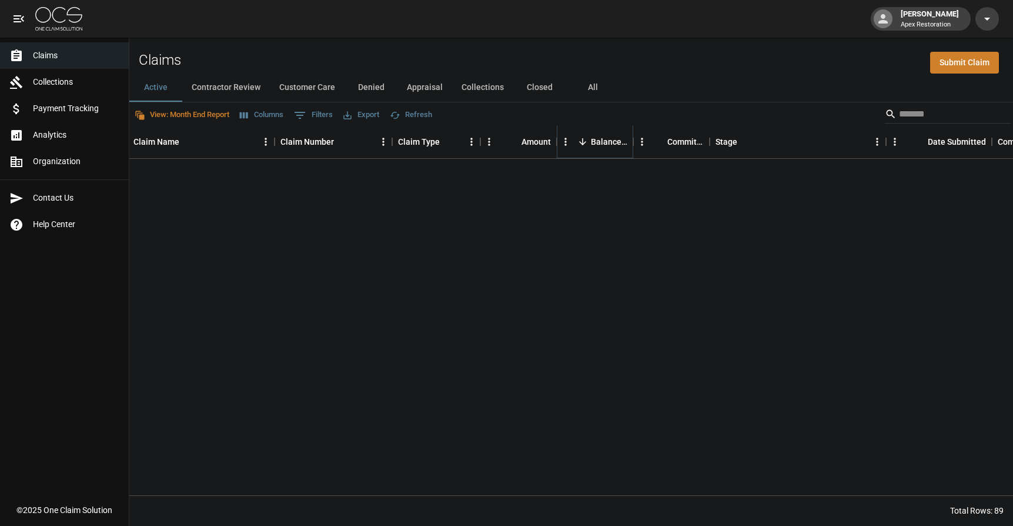
scroll to position [0, 2]
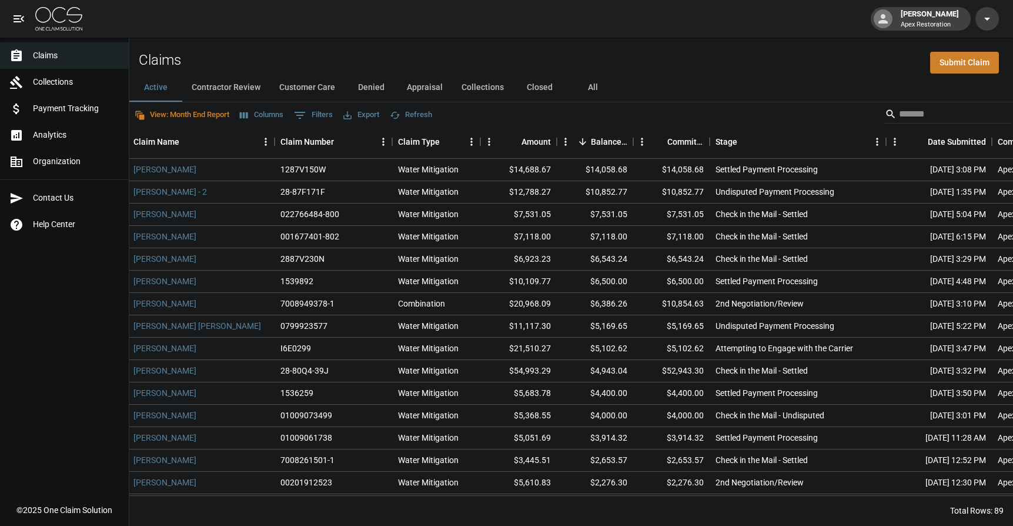
drag, startPoint x: 69, startPoint y: 108, endPoint x: 132, endPoint y: 141, distance: 71.0
click at [69, 108] on span "Payment Tracking" at bounding box center [76, 108] width 86 height 12
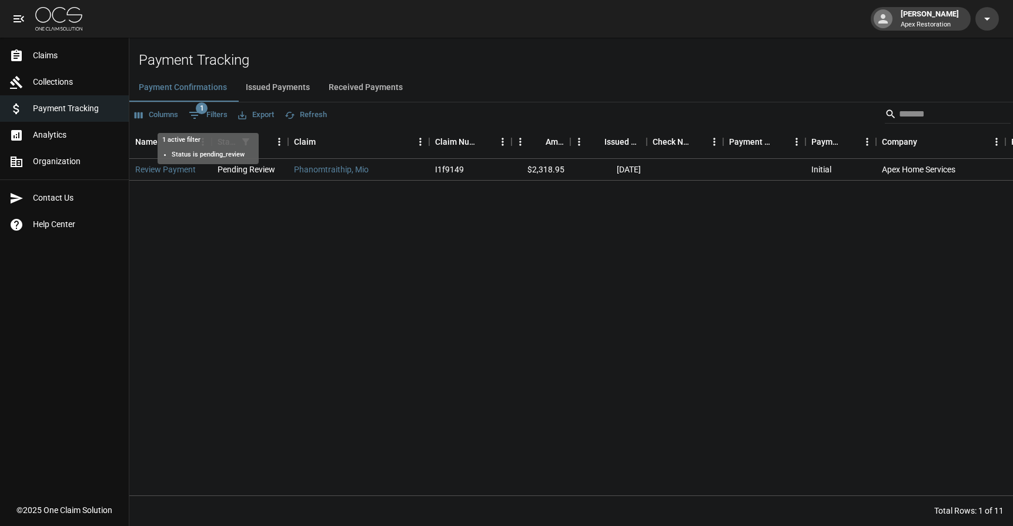
drag, startPoint x: 200, startPoint y: 111, endPoint x: 206, endPoint y: 118, distance: 9.2
click at [200, 111] on span "1" at bounding box center [202, 108] width 12 height 12
select select "******"
select select "**********"
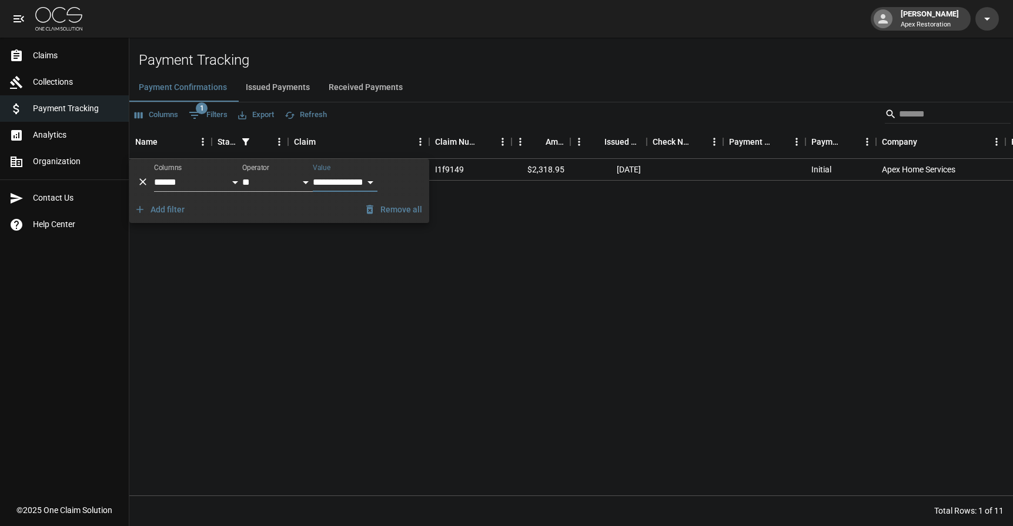
click at [148, 176] on icon "Delete" at bounding box center [143, 182] width 12 height 12
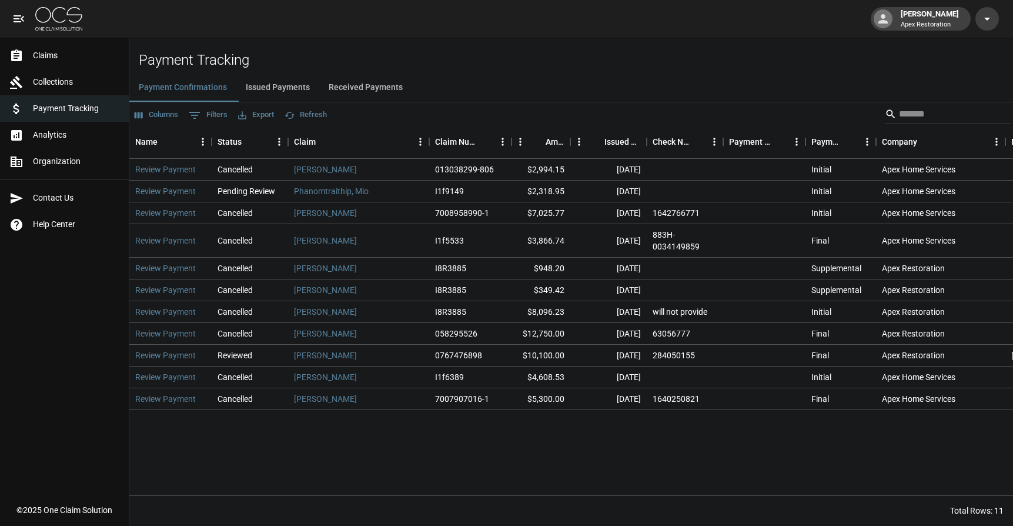
click at [292, 89] on button "Issued Payments" at bounding box center [277, 88] width 83 height 28
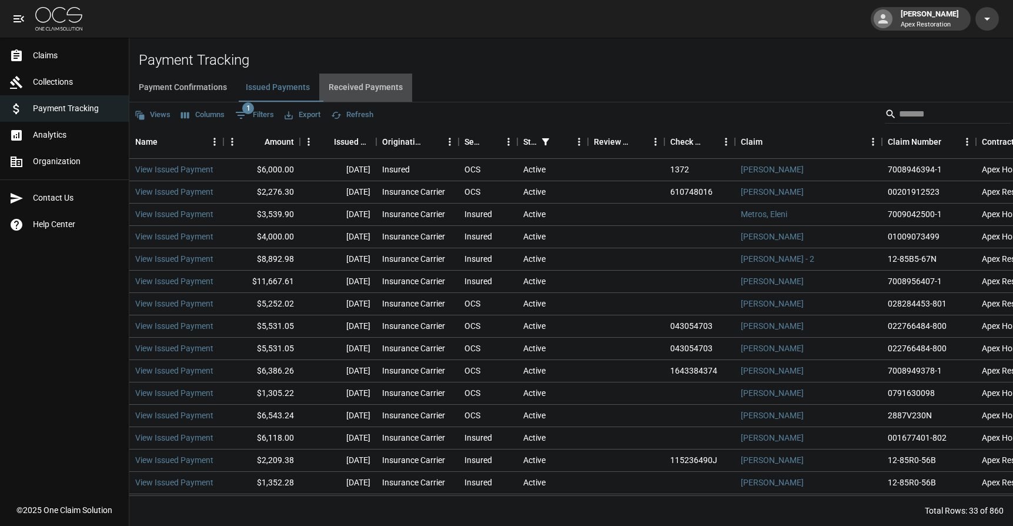
click at [389, 82] on button "Received Payments" at bounding box center [365, 88] width 93 height 28
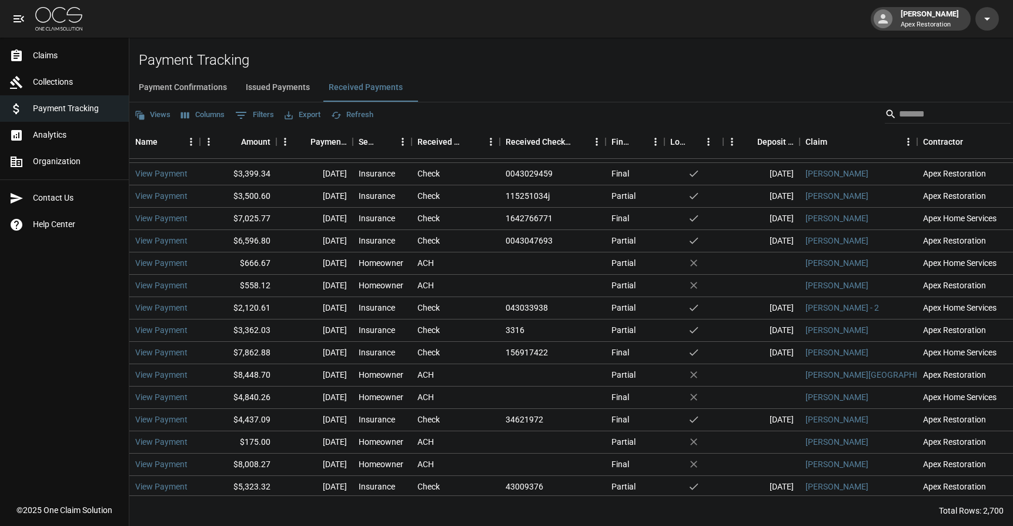
scroll to position [152, 0]
